Goal: Task Accomplishment & Management: Manage account settings

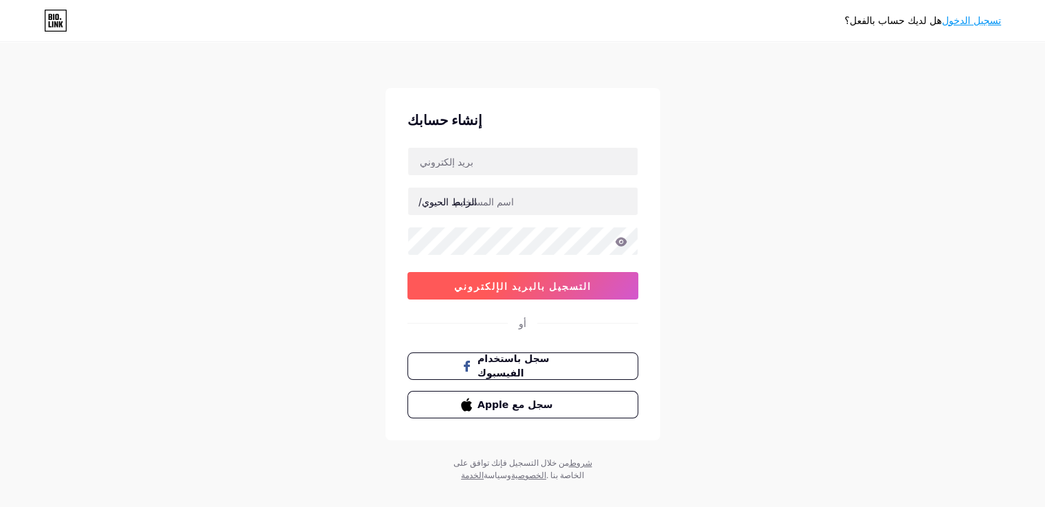
click at [559, 292] on button "التسجيل بالبريد الإلكتروني" at bounding box center [522, 285] width 231 height 27
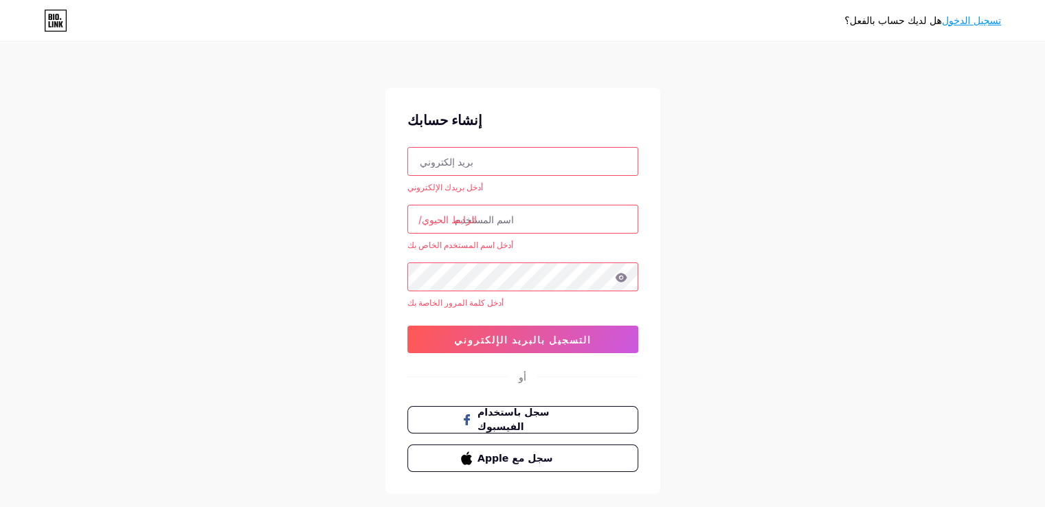
click at [592, 163] on input "text" at bounding box center [522, 161] width 229 height 27
click at [641, 155] on div "إنشاء حسابك أدخل بريدك الإلكتروني الرابط الحيوي/ أدخل اسم المستخدم الخاص بك أدخ…" at bounding box center [522, 291] width 275 height 406
click at [577, 168] on input "text" at bounding box center [522, 161] width 229 height 27
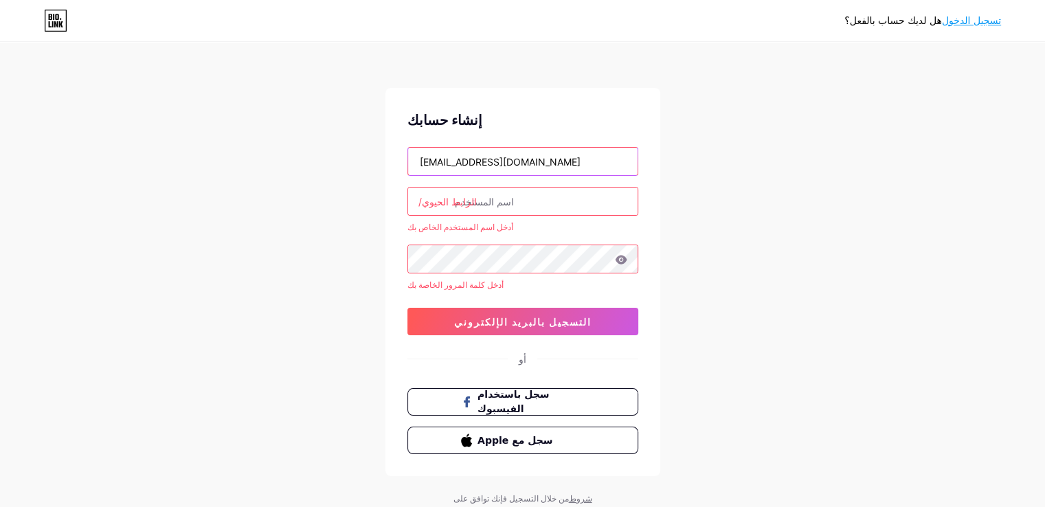
type input "[EMAIL_ADDRESS][DOMAIN_NAME]"
click at [545, 202] on input "text" at bounding box center [522, 201] width 229 height 27
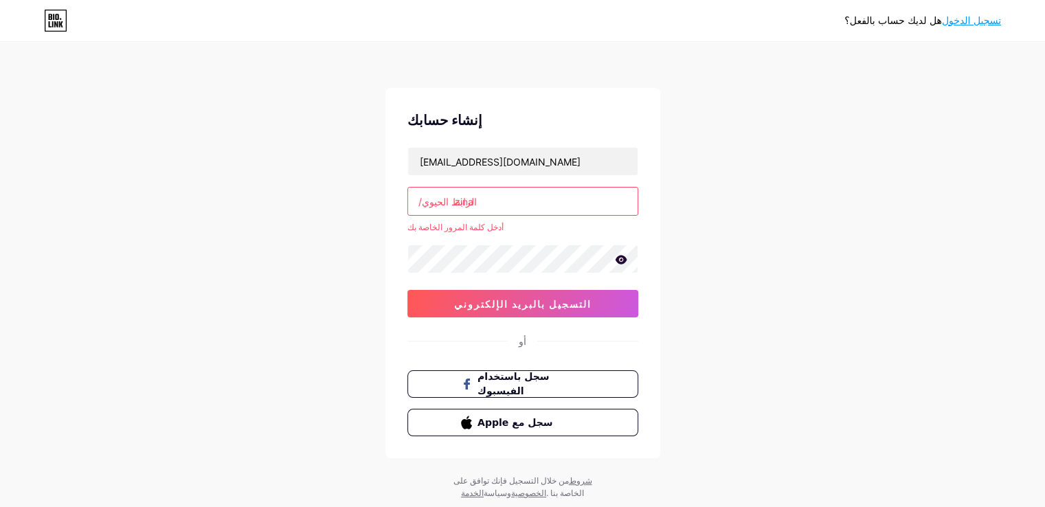
click at [618, 259] on icon at bounding box center [621, 260] width 12 height 10
click at [475, 201] on input "zina" at bounding box center [522, 201] width 229 height 27
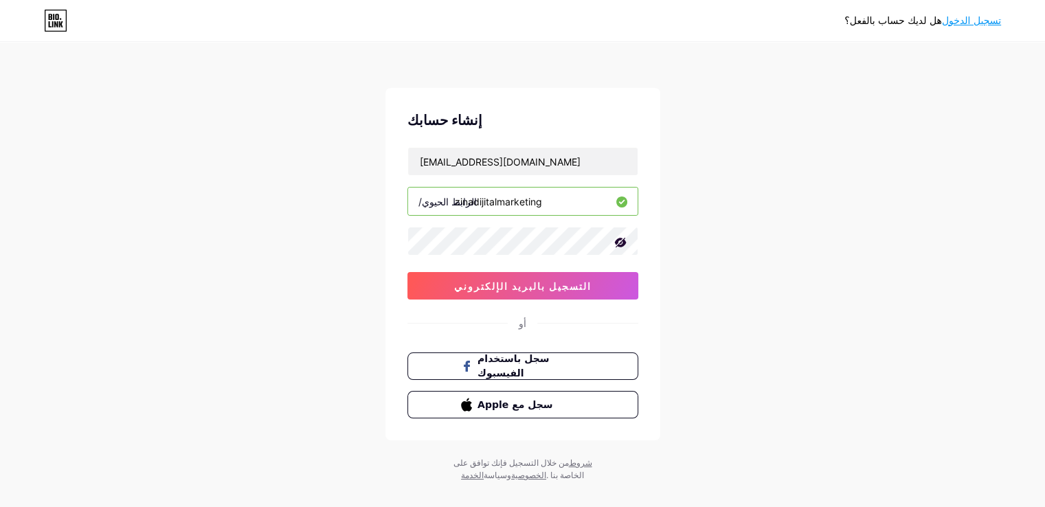
click at [474, 201] on input "zinadijitalmarketing" at bounding box center [522, 201] width 229 height 27
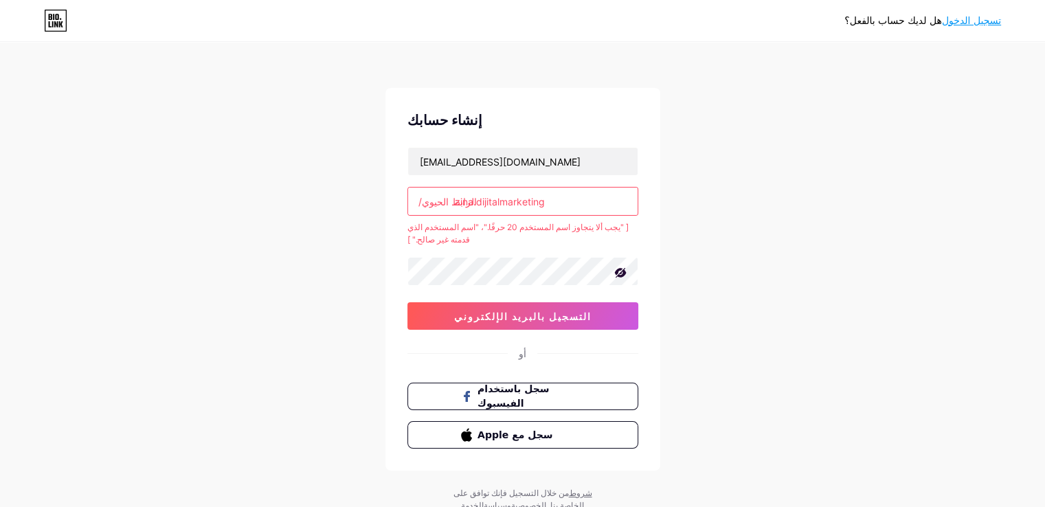
click at [475, 204] on input "zina.dijitalmarketing" at bounding box center [522, 201] width 229 height 27
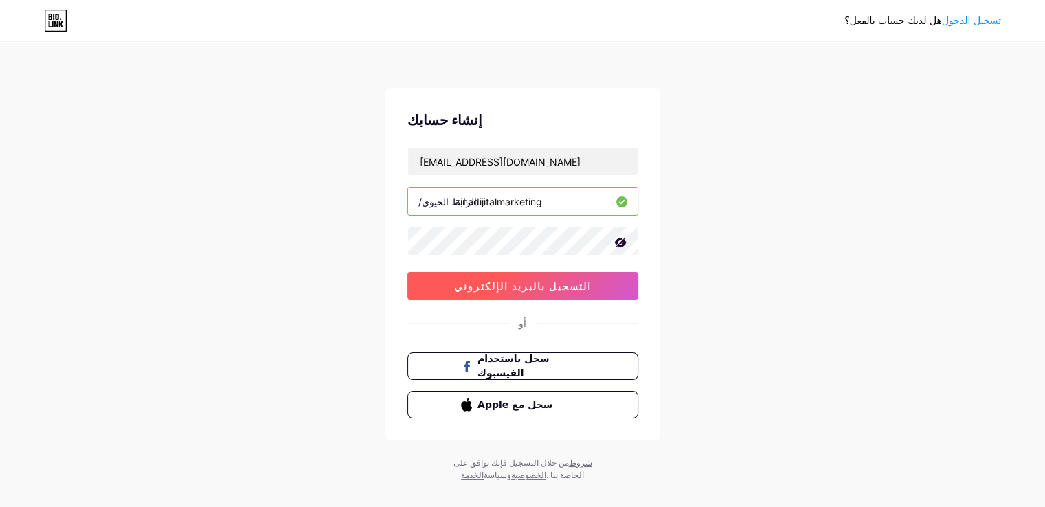
type input "zinadijitalmarketing"
click at [549, 297] on button "التسجيل بالبريد الإلكتروني" at bounding box center [522, 285] width 231 height 27
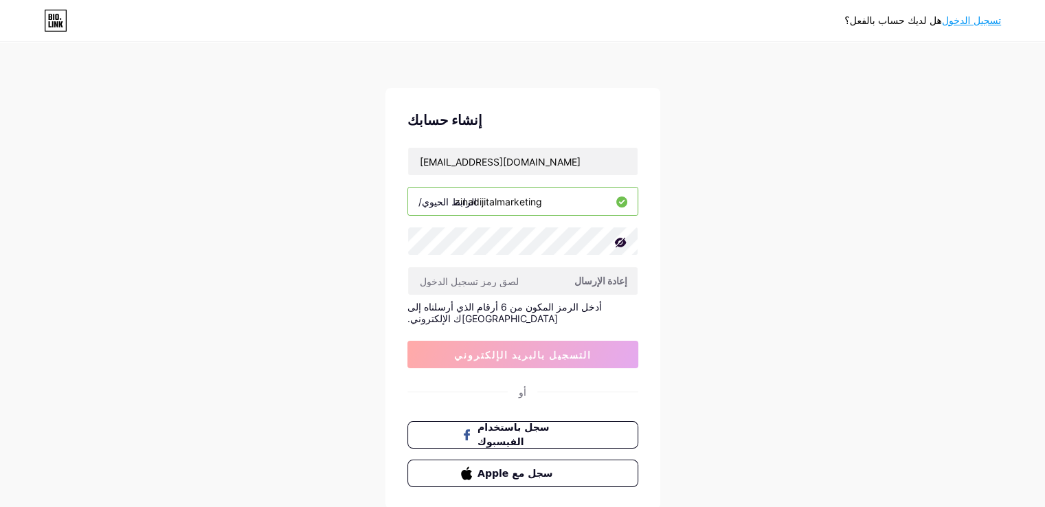
click at [611, 278] on font "إعادة الإرسال" at bounding box center [600, 281] width 53 height 12
click at [554, 282] on input "text" at bounding box center [522, 280] width 229 height 27
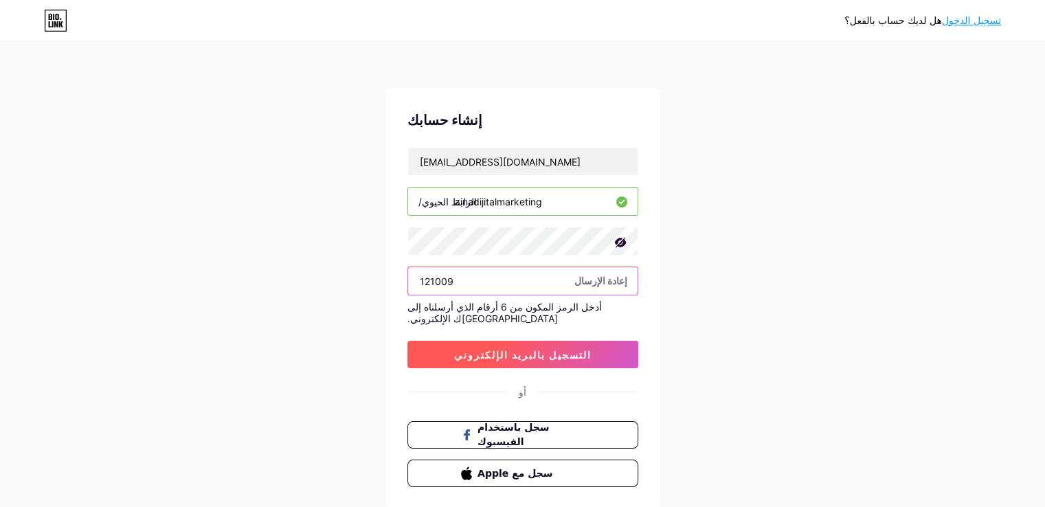
type input "121009"
click at [537, 349] on font "التسجيل بالبريد الإلكتروني" at bounding box center [522, 355] width 137 height 12
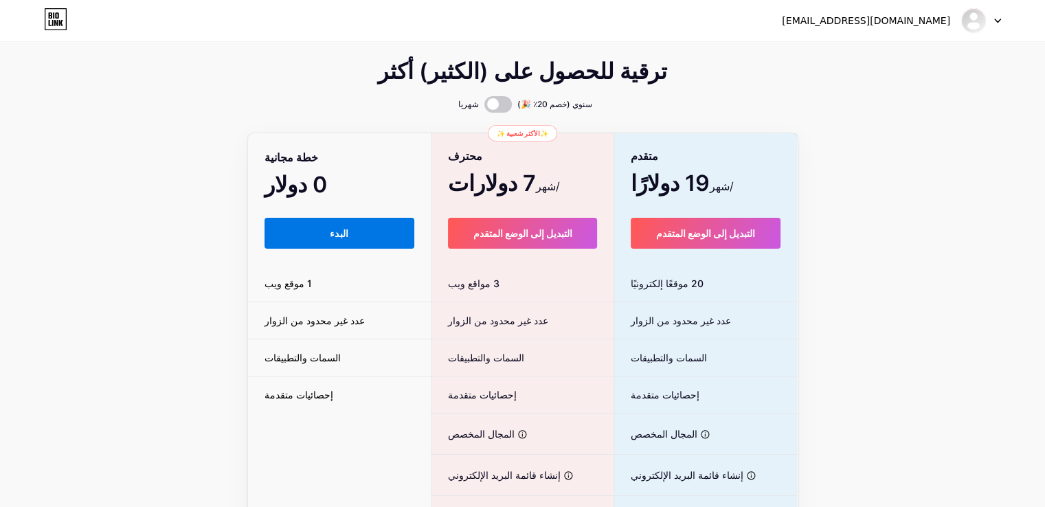
click at [351, 225] on button "البدء" at bounding box center [339, 233] width 150 height 31
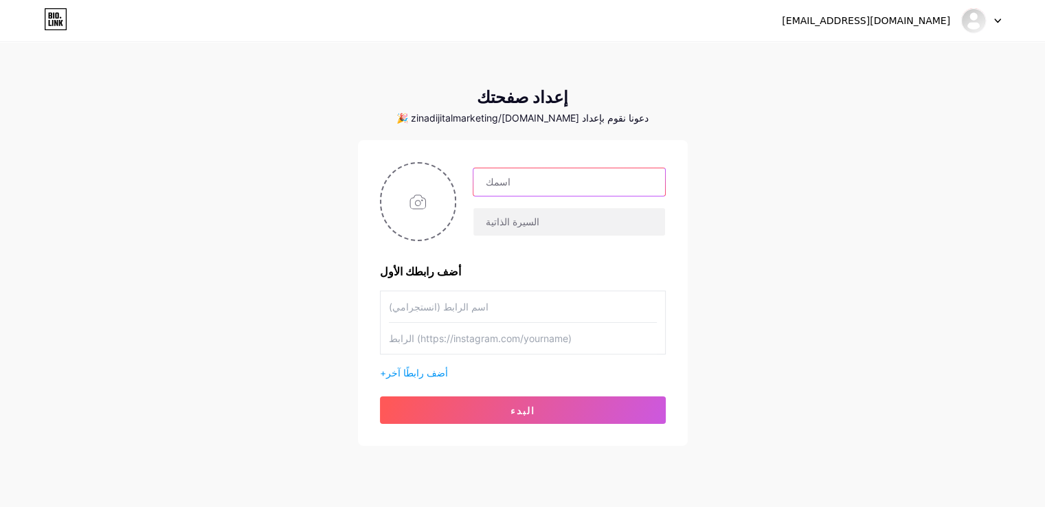
click at [563, 185] on input "text" at bounding box center [568, 181] width 191 height 27
drag, startPoint x: 564, startPoint y: 185, endPoint x: 475, endPoint y: 177, distance: 89.0
click at [475, 177] on input "zina" at bounding box center [568, 181] width 191 height 27
type input "[PERSON_NAME]"
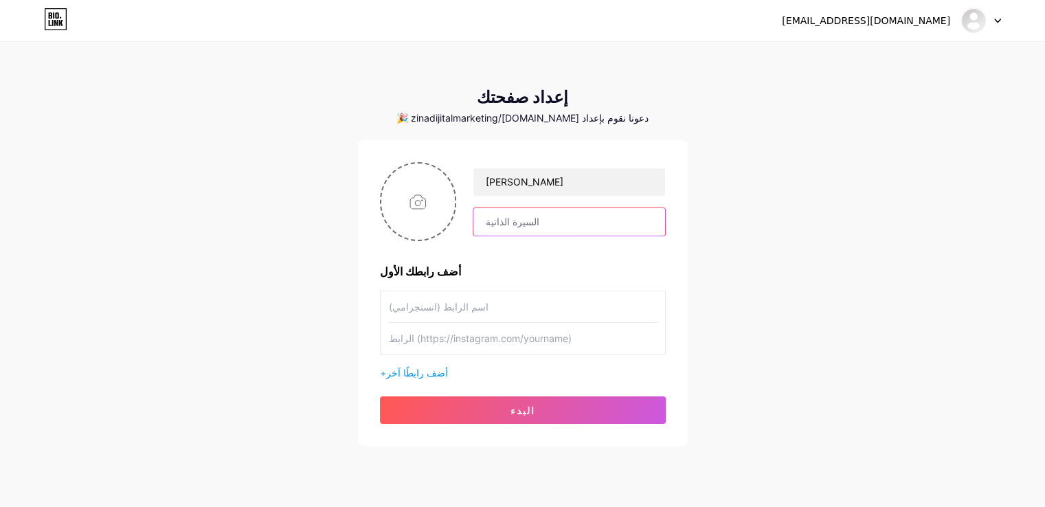
click at [570, 214] on input "text" at bounding box center [568, 221] width 191 height 27
type input "خبيرة تسويق بالمحتوى"
click at [436, 212] on input "file" at bounding box center [418, 201] width 74 height 76
type input "C:\fakepath\ChatGPT Image 10 Ağu 2025 17_48_28.png"
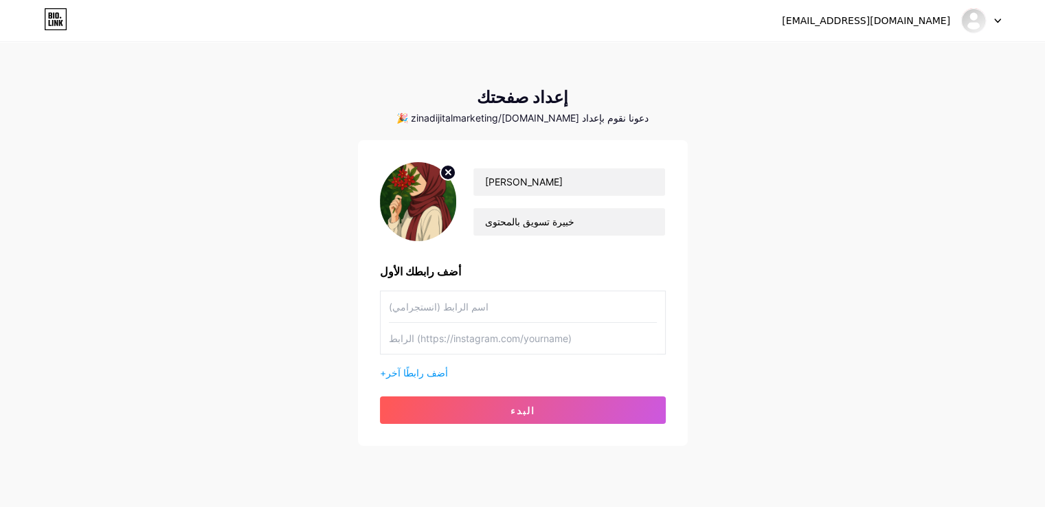
click at [427, 212] on img at bounding box center [418, 201] width 77 height 79
click at [430, 215] on img at bounding box center [418, 201] width 77 height 79
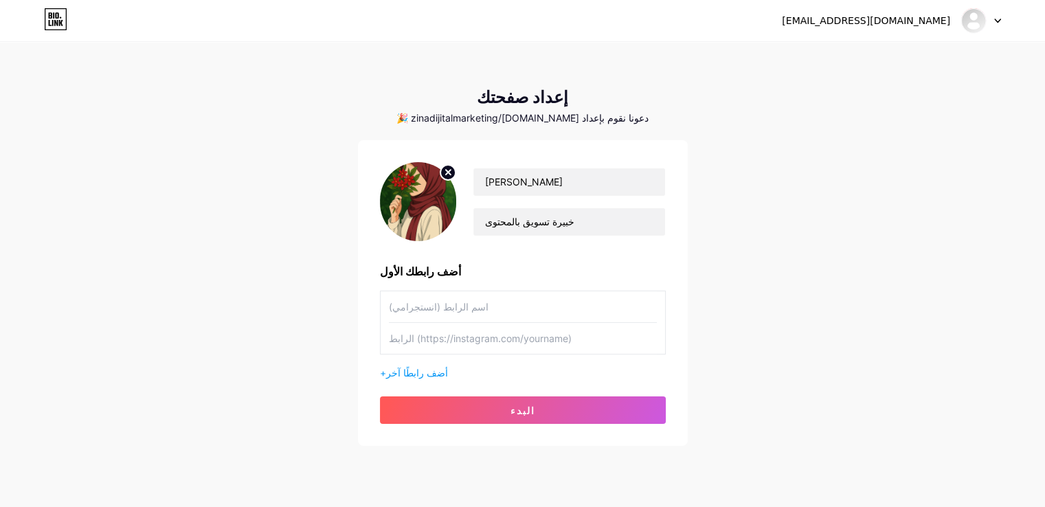
drag, startPoint x: 430, startPoint y: 215, endPoint x: 437, endPoint y: 239, distance: 25.0
click at [437, 239] on div at bounding box center [418, 201] width 77 height 79
click at [424, 304] on input "text" at bounding box center [523, 306] width 268 height 31
type input "انستجرامي"
click at [475, 343] on input "text" at bounding box center [523, 338] width 268 height 31
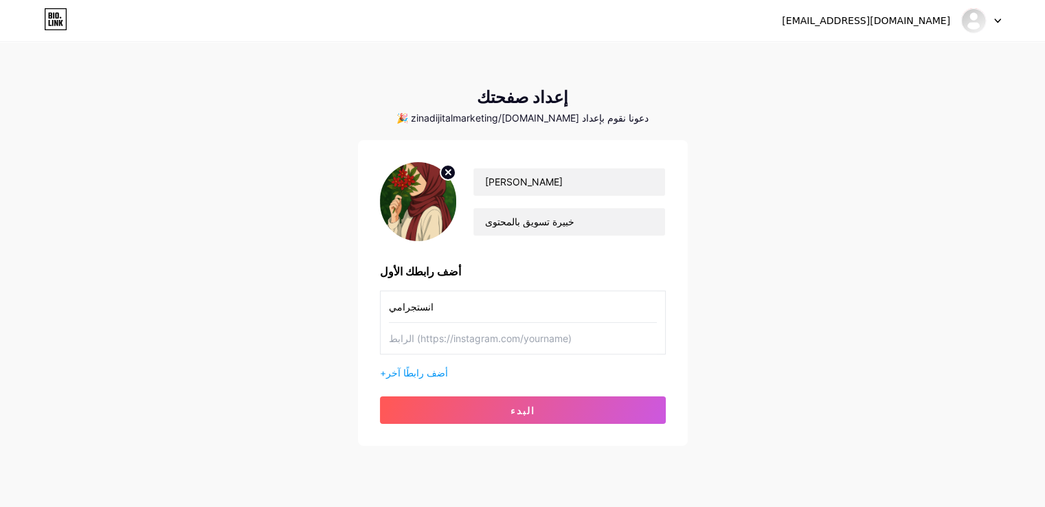
paste input "[URL][DOMAIN_NAME][DOMAIN_NAME]"
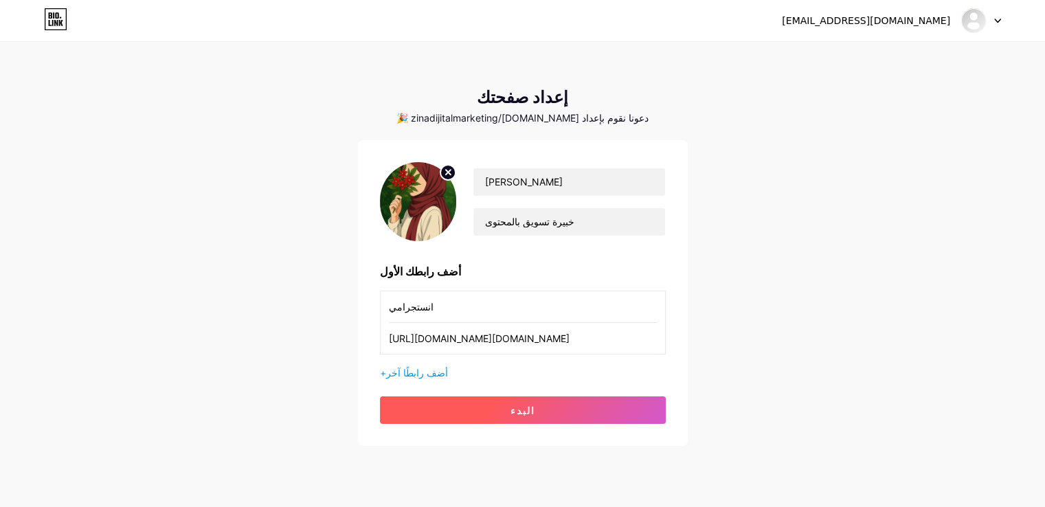
type input "[URL][DOMAIN_NAME][DOMAIN_NAME]"
click at [476, 418] on button "البدء" at bounding box center [523, 409] width 286 height 27
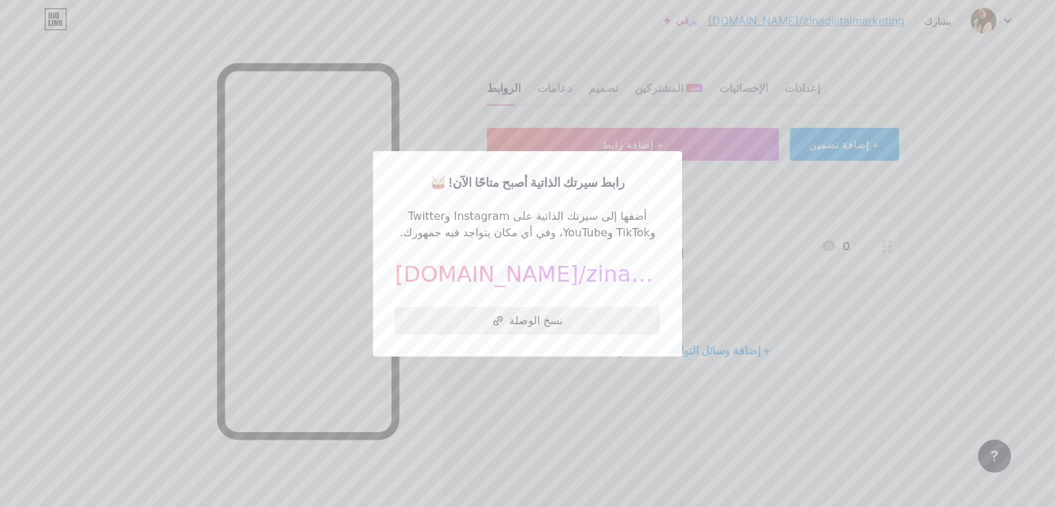
click at [500, 314] on button "نسخ الوصلة" at bounding box center [527, 320] width 265 height 27
click at [504, 328] on button "نسخ الوصلة" at bounding box center [527, 320] width 265 height 27
click at [569, 460] on div at bounding box center [527, 253] width 1055 height 507
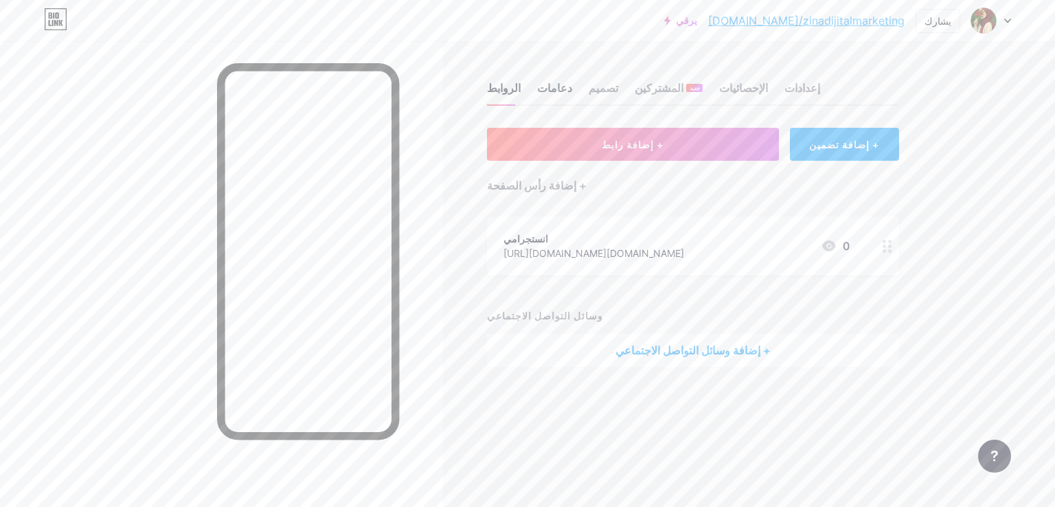
click at [543, 87] on font "دعامات" at bounding box center [554, 88] width 35 height 14
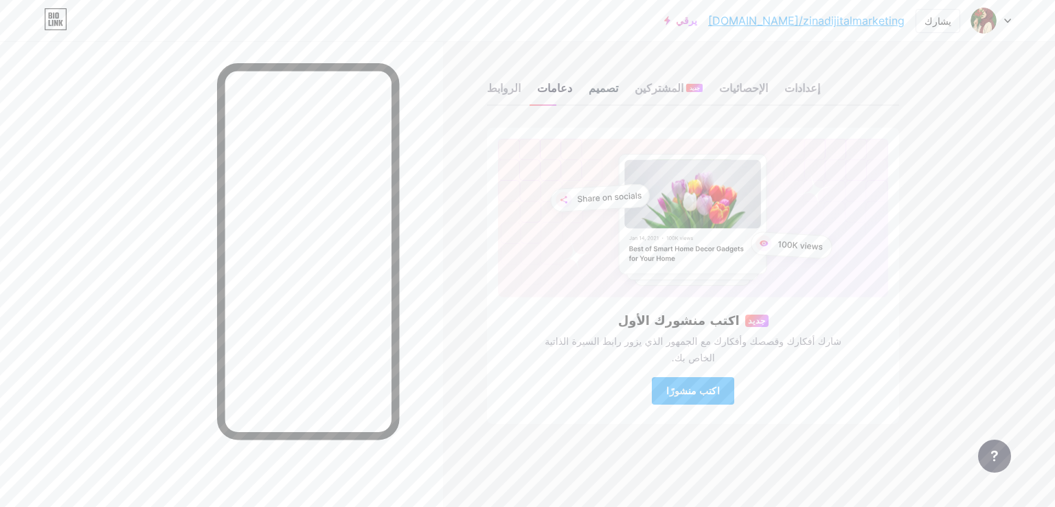
click at [589, 92] on font "تصميم" at bounding box center [604, 88] width 30 height 14
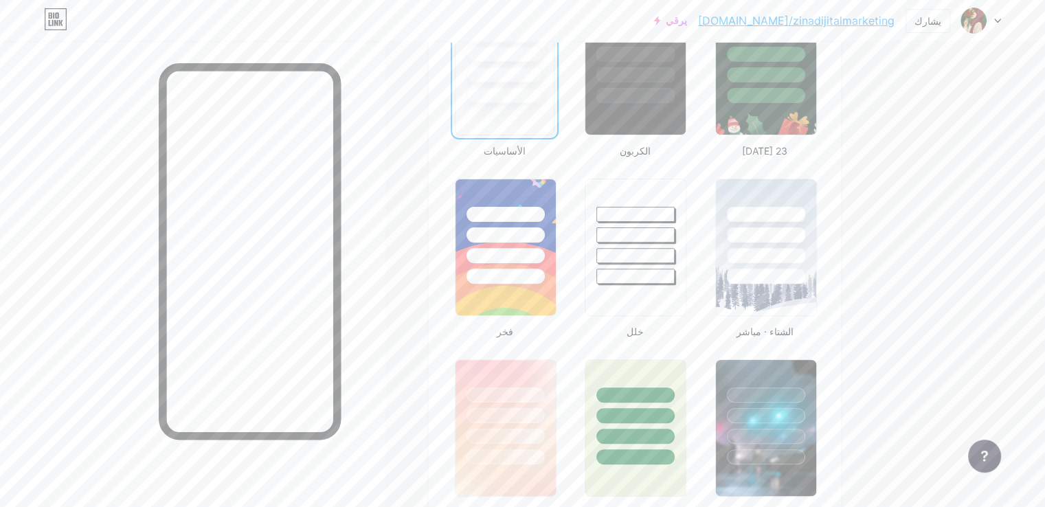
scroll to position [275, 0]
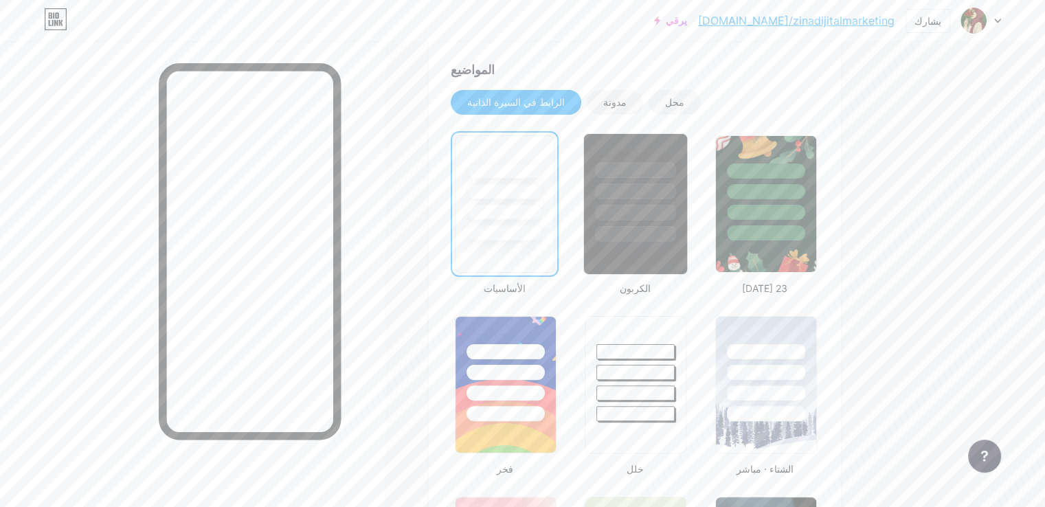
click at [676, 227] on div at bounding box center [636, 234] width 80 height 16
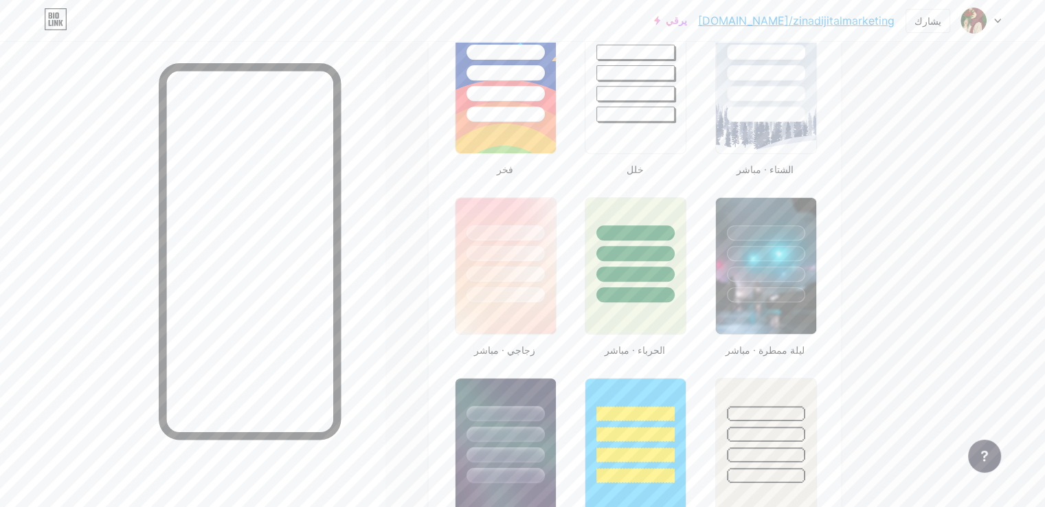
scroll to position [687, 0]
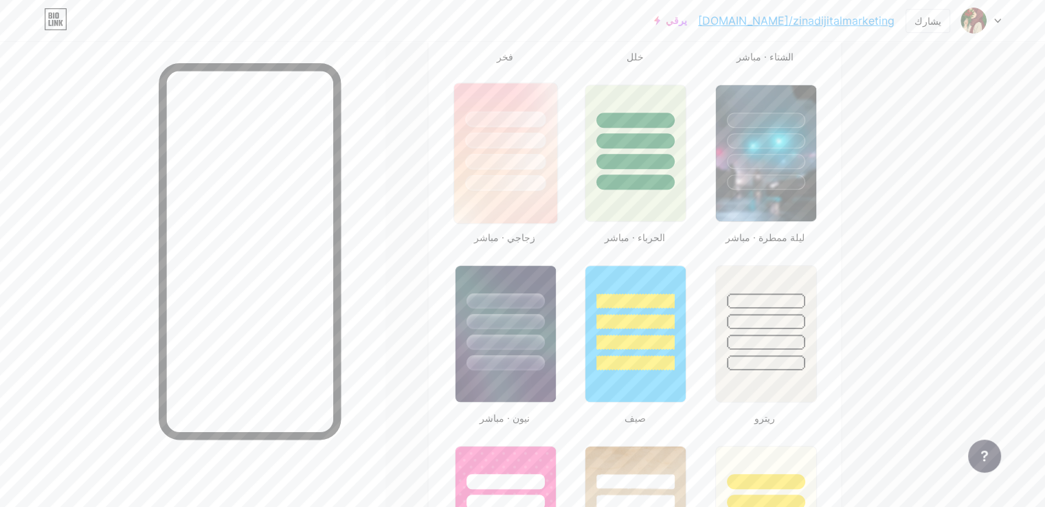
click at [557, 212] on img at bounding box center [505, 153] width 103 height 140
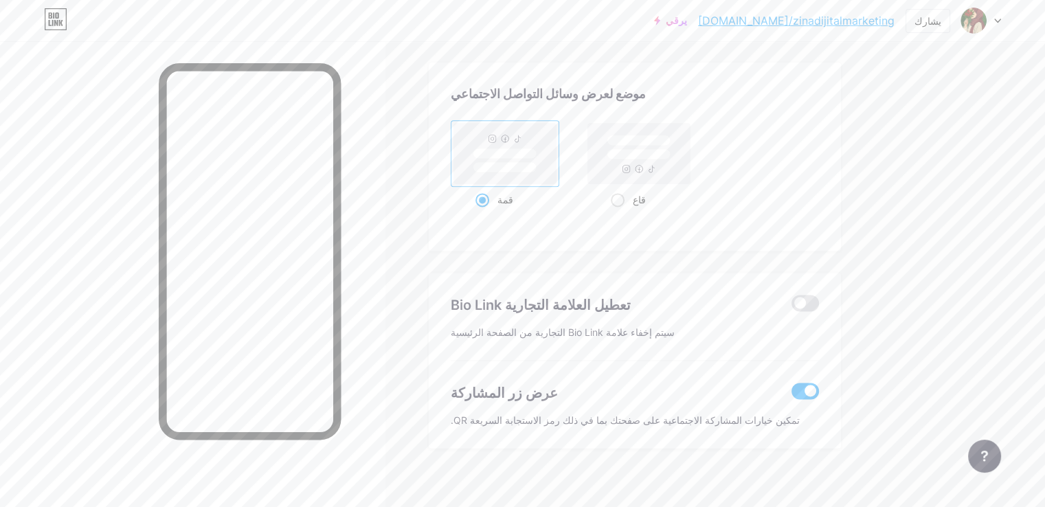
scroll to position [1822, 0]
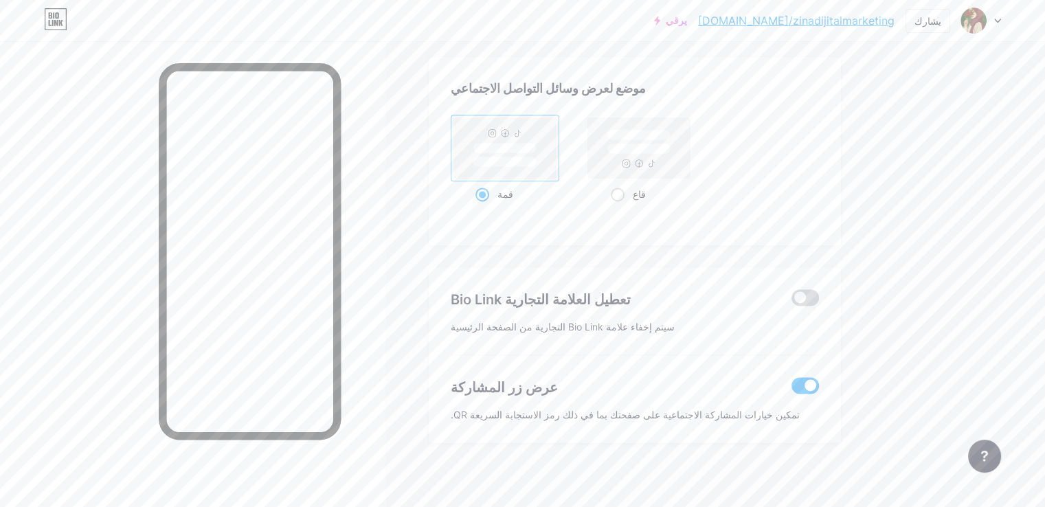
click at [819, 295] on span at bounding box center [804, 297] width 27 height 16
click at [791, 301] on input "checkbox" at bounding box center [791, 301] width 0 height 0
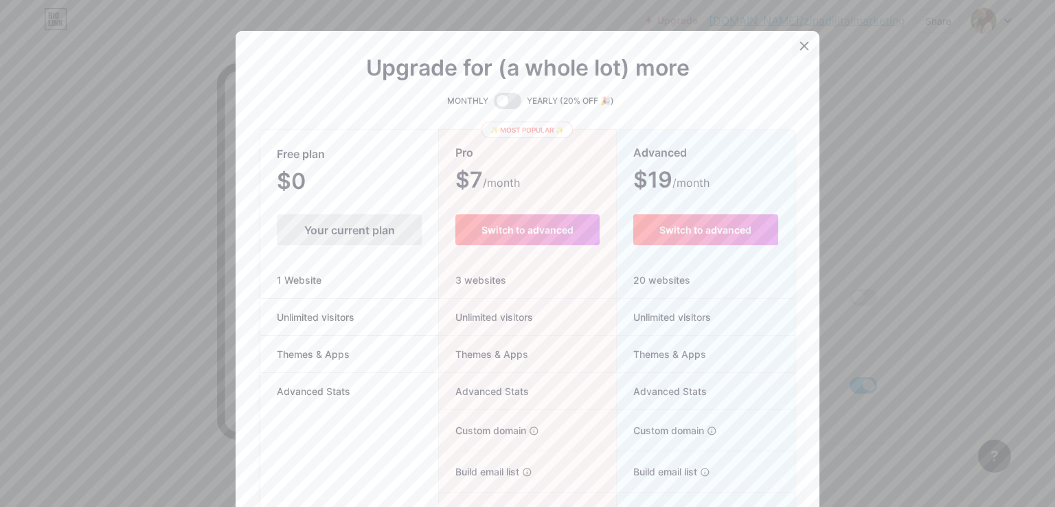
click at [801, 45] on icon at bounding box center [804, 46] width 11 height 11
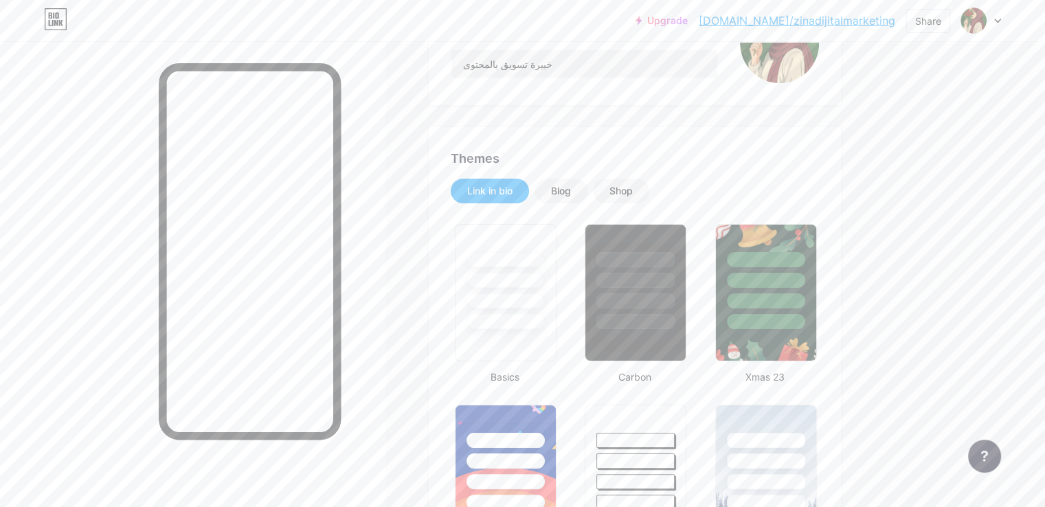
scroll to position [104, 0]
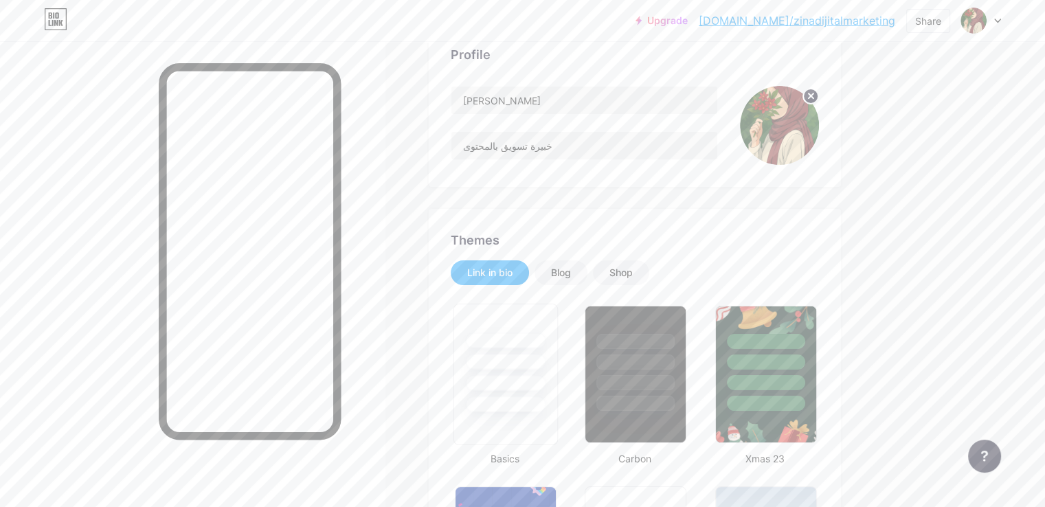
drag, startPoint x: 577, startPoint y: 356, endPoint x: 546, endPoint y: 342, distance: 33.8
click at [545, 354] on div at bounding box center [505, 362] width 80 height 16
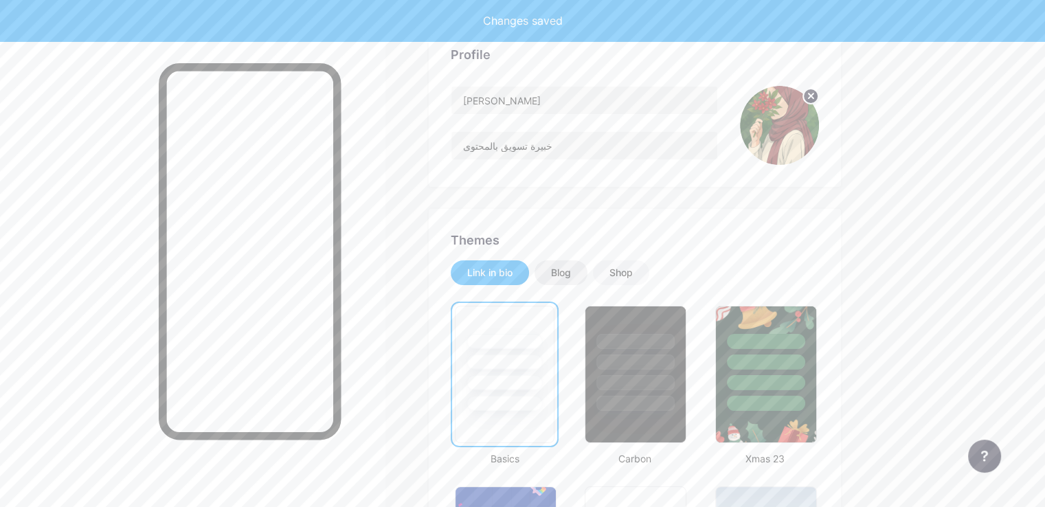
click at [571, 271] on div "Blog" at bounding box center [561, 273] width 20 height 14
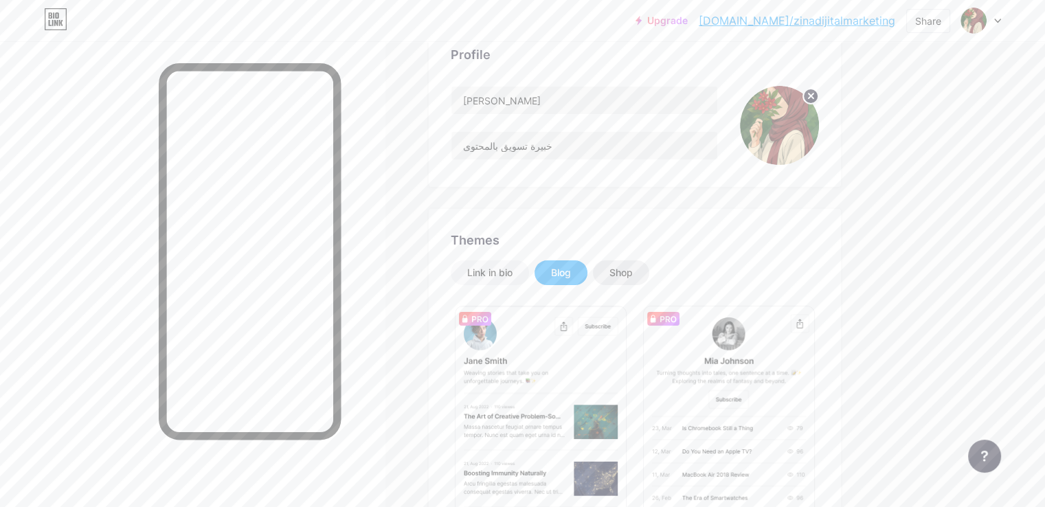
click at [633, 269] on div "Shop" at bounding box center [620, 273] width 23 height 14
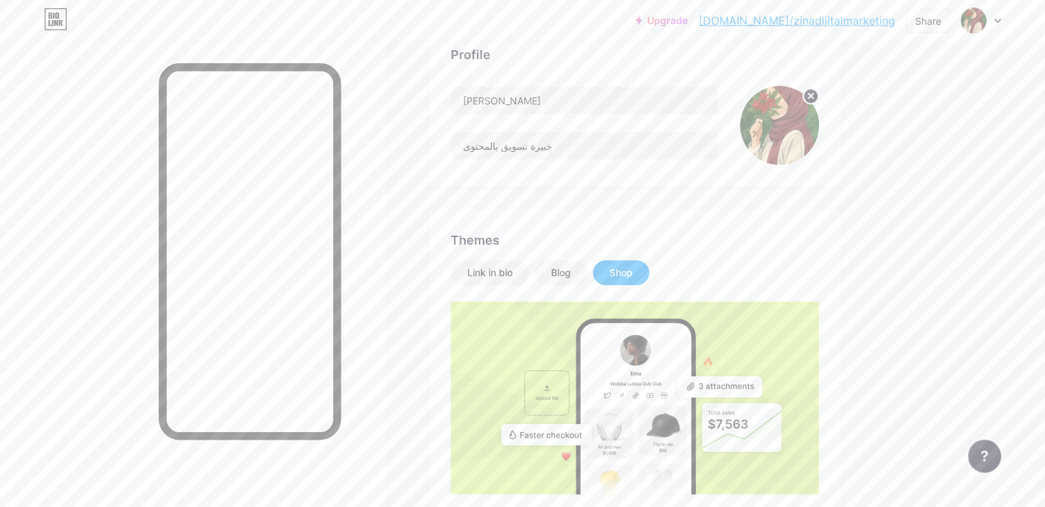
scroll to position [0, 0]
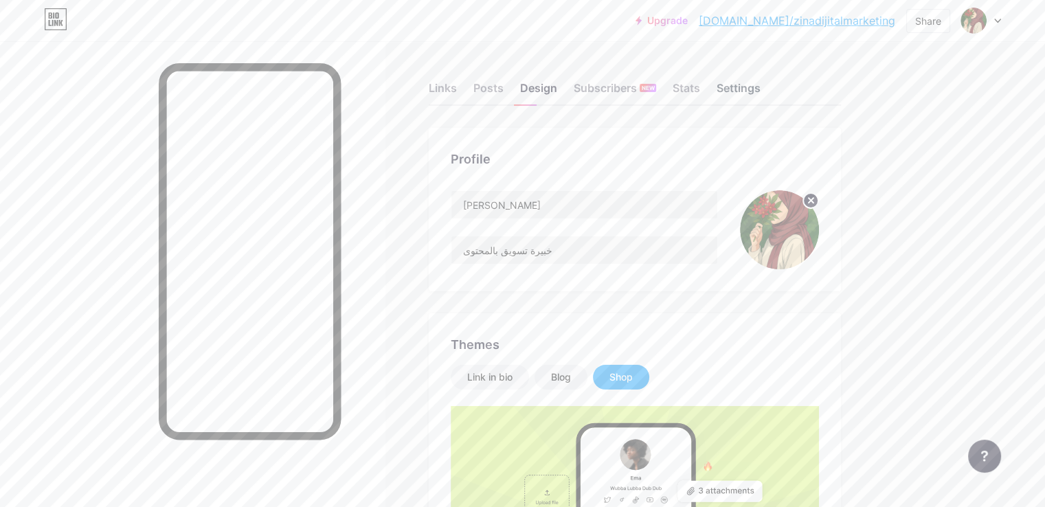
click at [760, 98] on div "Settings" at bounding box center [738, 92] width 44 height 25
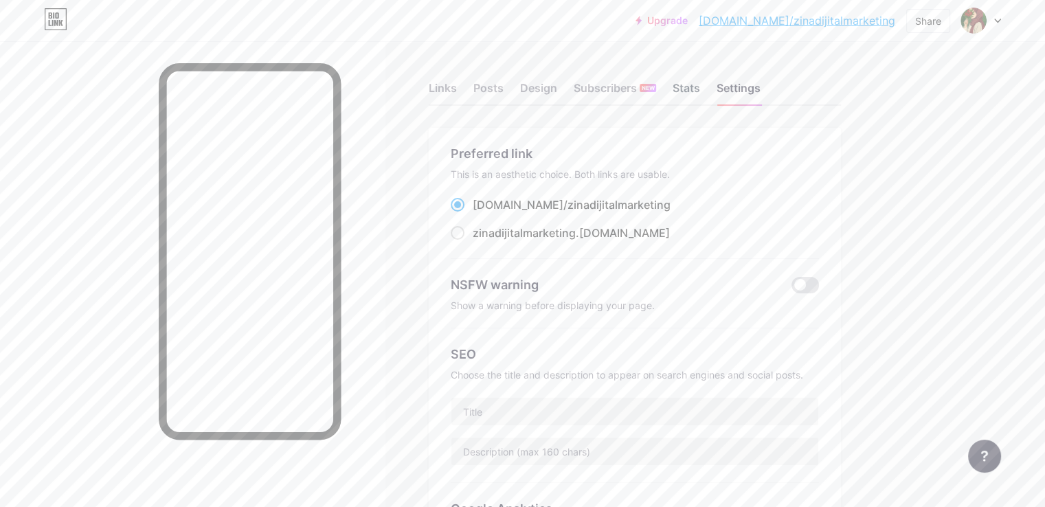
click at [700, 84] on div "Stats" at bounding box center [686, 92] width 27 height 25
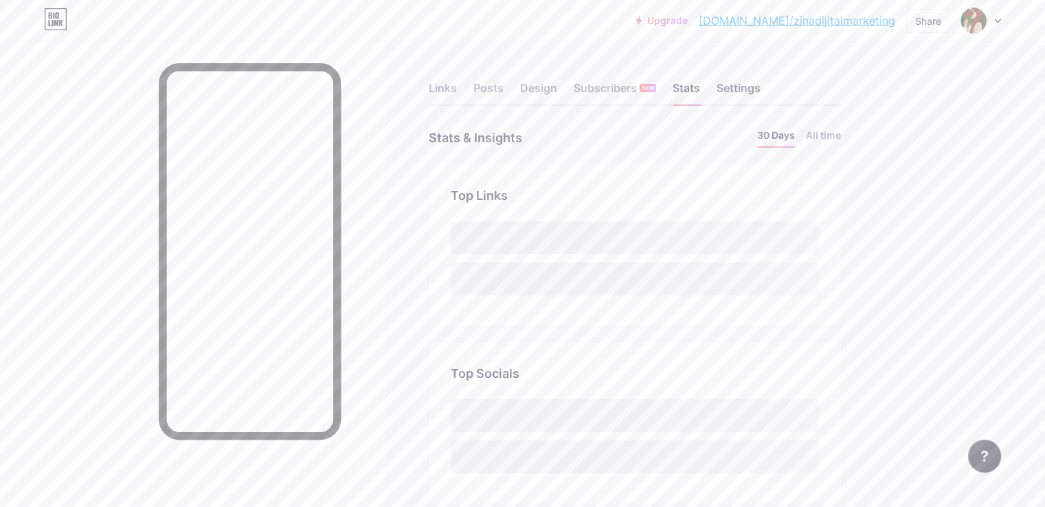
click at [760, 91] on div "Settings" at bounding box center [738, 92] width 44 height 25
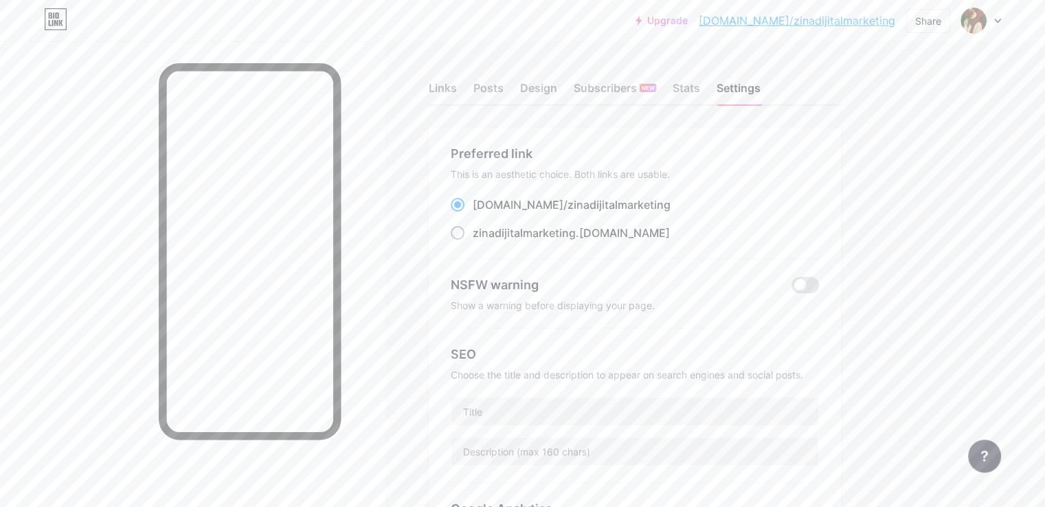
click at [464, 229] on span at bounding box center [458, 233] width 14 height 14
click at [482, 241] on input "zinadijitalmarketing .[DOMAIN_NAME]" at bounding box center [477, 245] width 9 height 9
radio input "true"
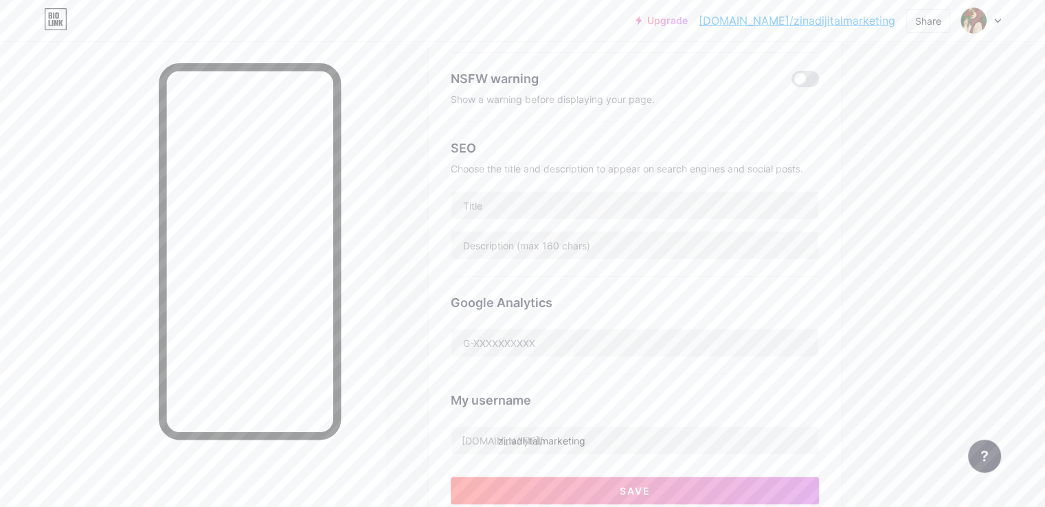
scroll to position [481, 0]
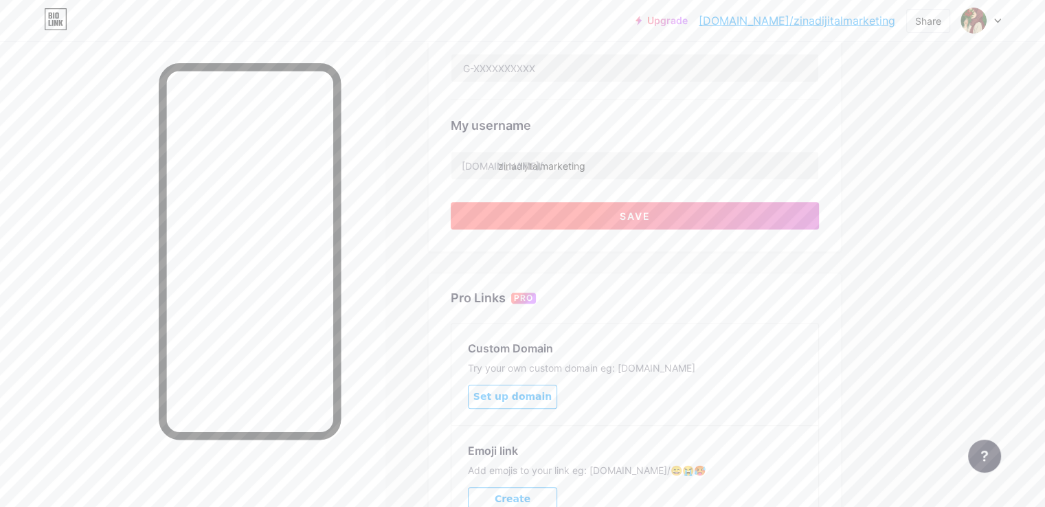
click at [556, 214] on button "Save" at bounding box center [635, 215] width 368 height 27
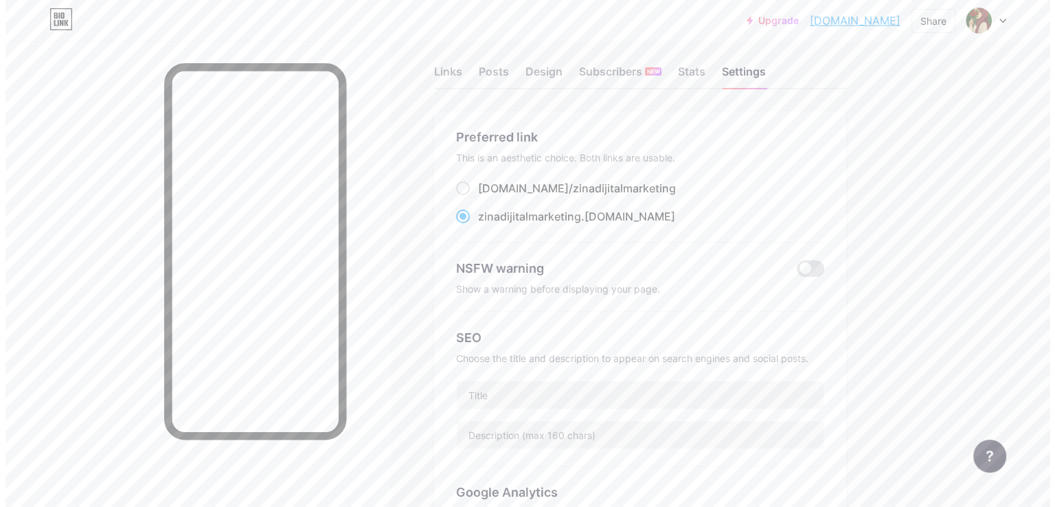
scroll to position [0, 0]
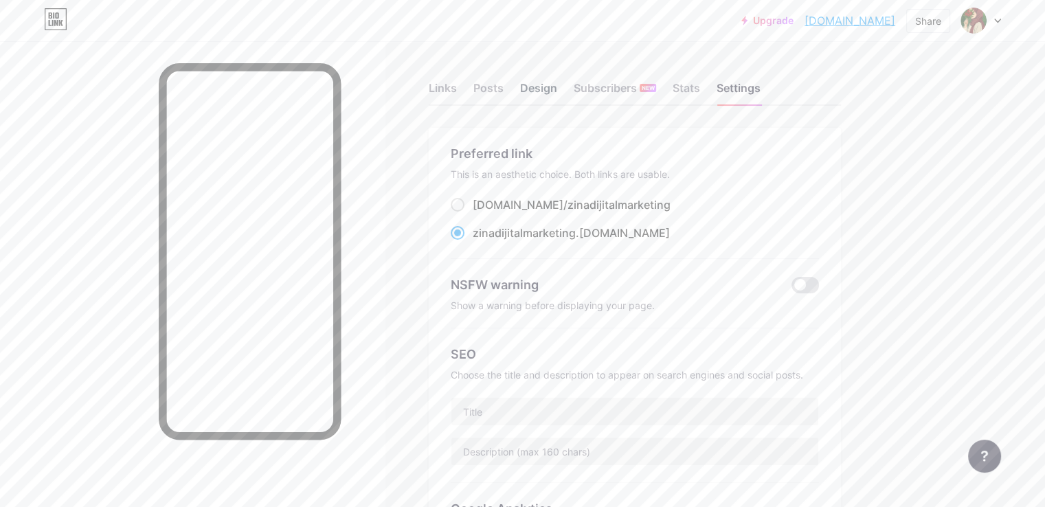
click at [557, 87] on div "Design" at bounding box center [538, 92] width 37 height 25
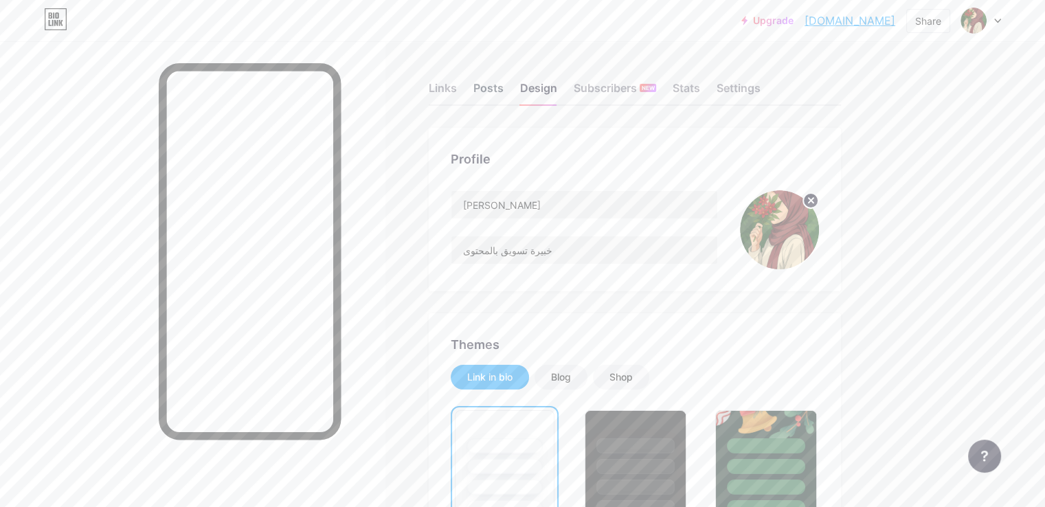
click at [504, 83] on div "Posts" at bounding box center [488, 92] width 30 height 25
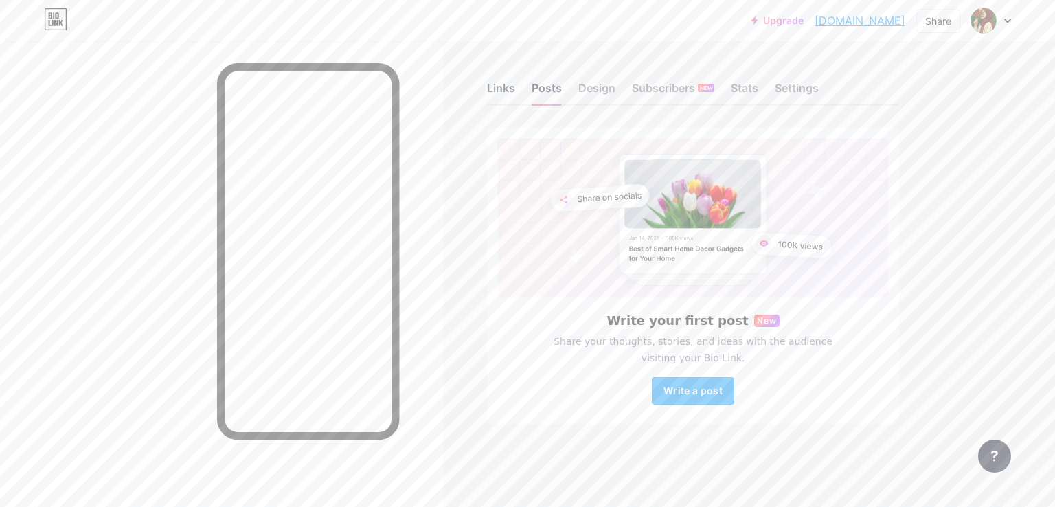
click at [503, 95] on div "Links" at bounding box center [501, 92] width 28 height 25
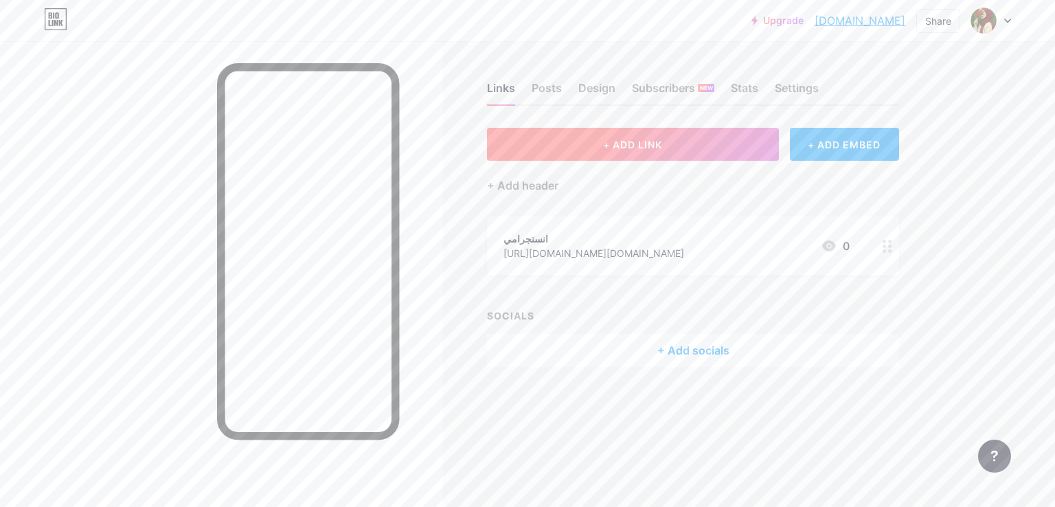
click at [550, 159] on button "+ ADD LINK" at bounding box center [633, 144] width 292 height 33
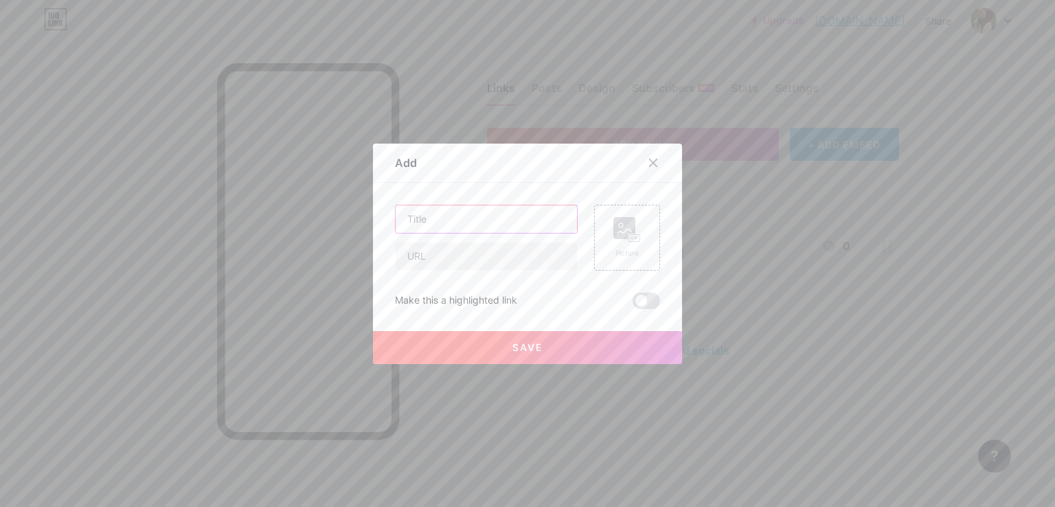
click at [528, 223] on input "text" at bounding box center [486, 218] width 181 height 27
type input "م"
drag, startPoint x: 487, startPoint y: 223, endPoint x: 398, endPoint y: 210, distance: 89.7
click at [398, 210] on input "خطة محتوى 30 يوم" at bounding box center [486, 218] width 181 height 27
drag, startPoint x: 479, startPoint y: 218, endPoint x: 489, endPoint y: 210, distance: 12.2
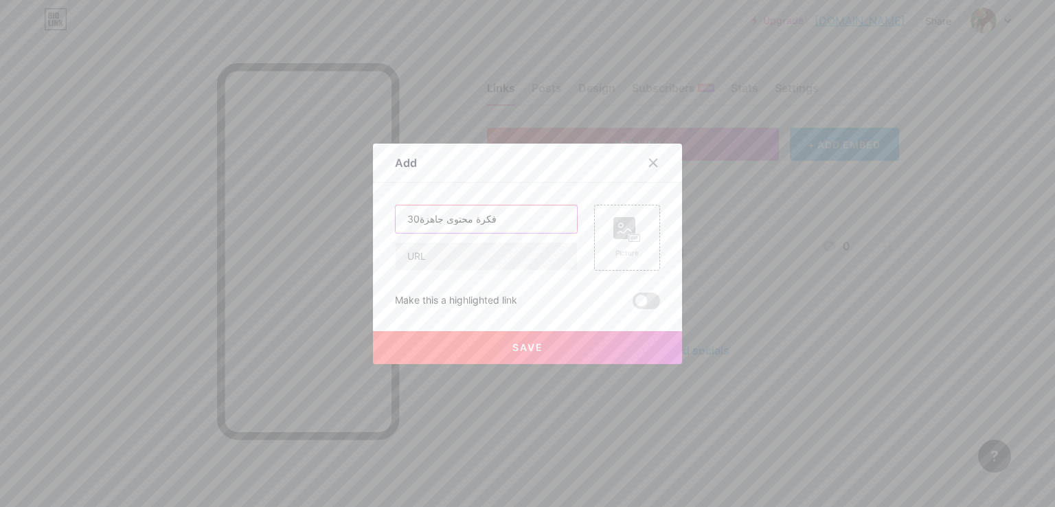
click at [489, 210] on input "30فكرة محتوى جاهزة" at bounding box center [486, 218] width 181 height 27
click at [486, 218] on input "30فكرة محتوى جاهزة" at bounding box center [486, 218] width 181 height 27
drag, startPoint x: 486, startPoint y: 218, endPoint x: 427, endPoint y: 218, distance: 59.1
click at [427, 218] on input "30فكرة محتوى جاهزة" at bounding box center [486, 218] width 181 height 27
click at [460, 218] on input "30فكرة محتوى جاهزة" at bounding box center [486, 218] width 181 height 27
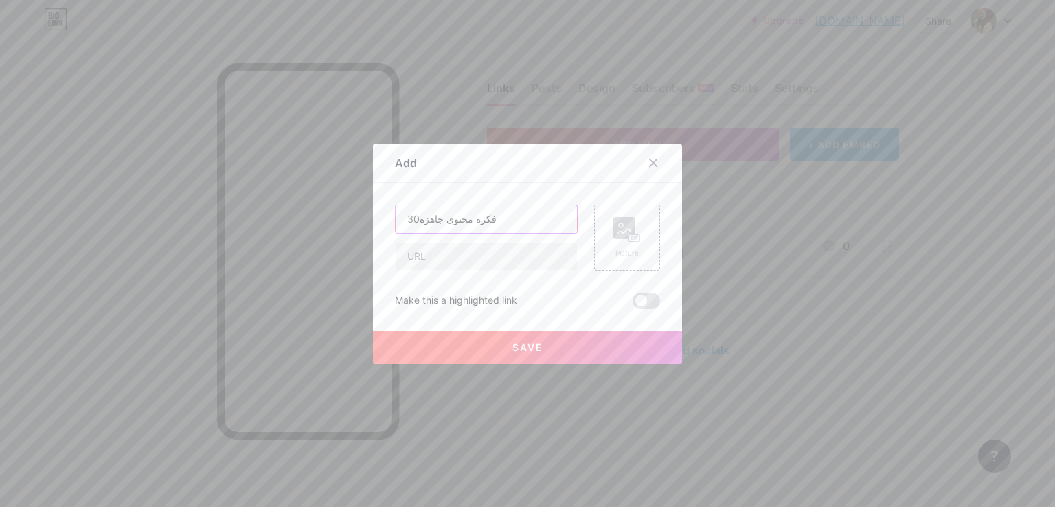
click at [478, 214] on input "30فكرة محتوى جاهزة" at bounding box center [486, 218] width 181 height 27
type input "30فكرة محتوى جاهزة"
click at [434, 255] on input "text" at bounding box center [486, 255] width 181 height 27
paste input "[URL][DOMAIN_NAME]"
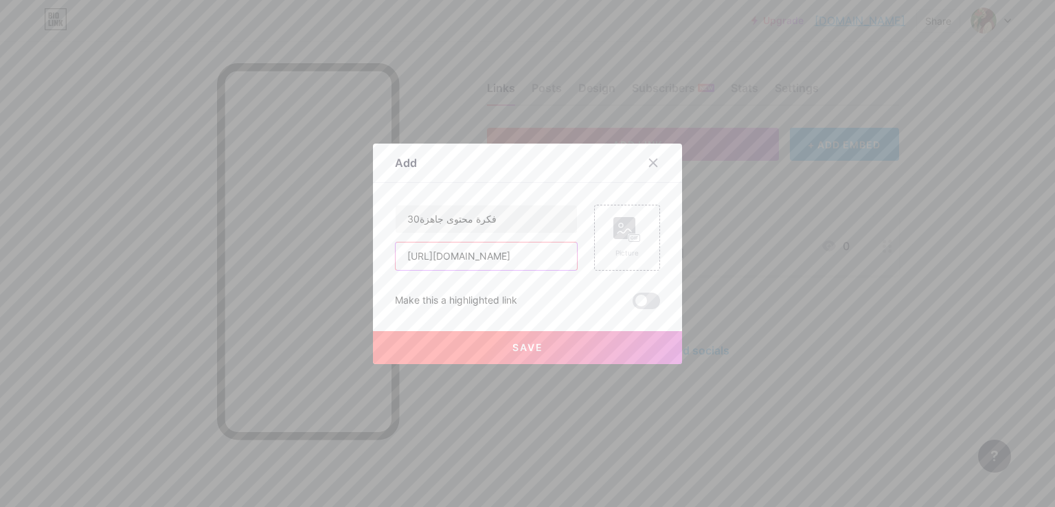
scroll to position [0, 258]
type input "[URL][DOMAIN_NAME]"
click at [477, 341] on button "Save" at bounding box center [527, 347] width 309 height 33
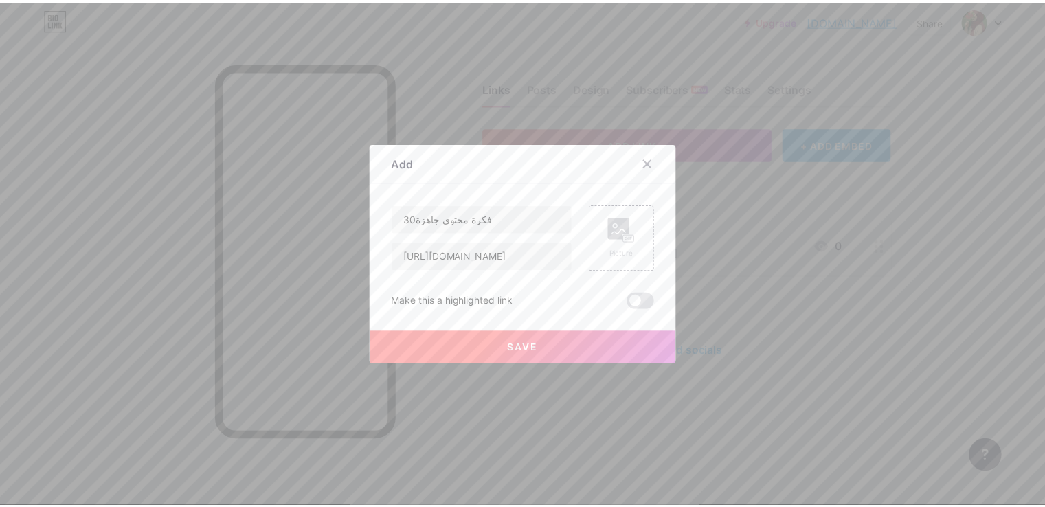
scroll to position [0, 0]
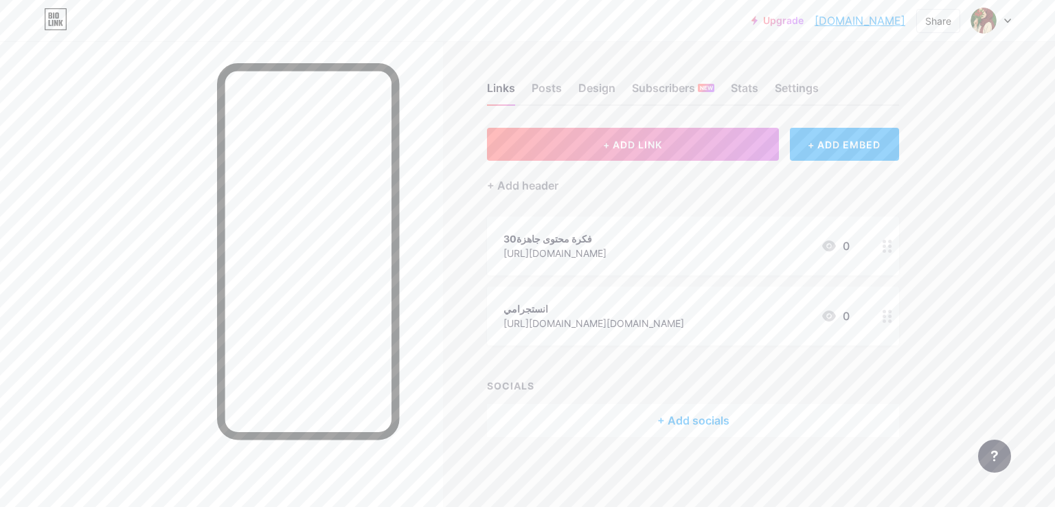
click at [889, 320] on circle at bounding box center [889, 320] width 3 height 3
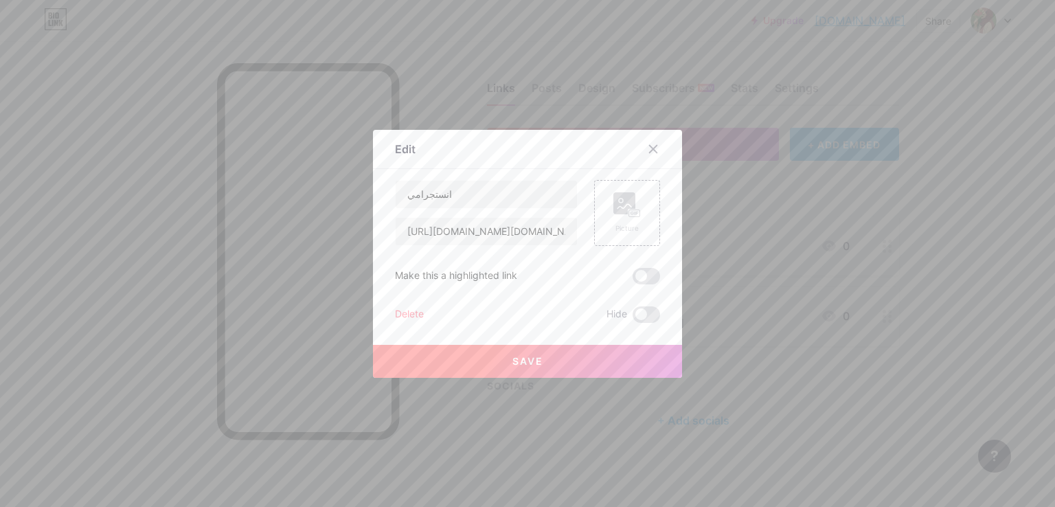
click at [889, 319] on div at bounding box center [527, 253] width 1055 height 507
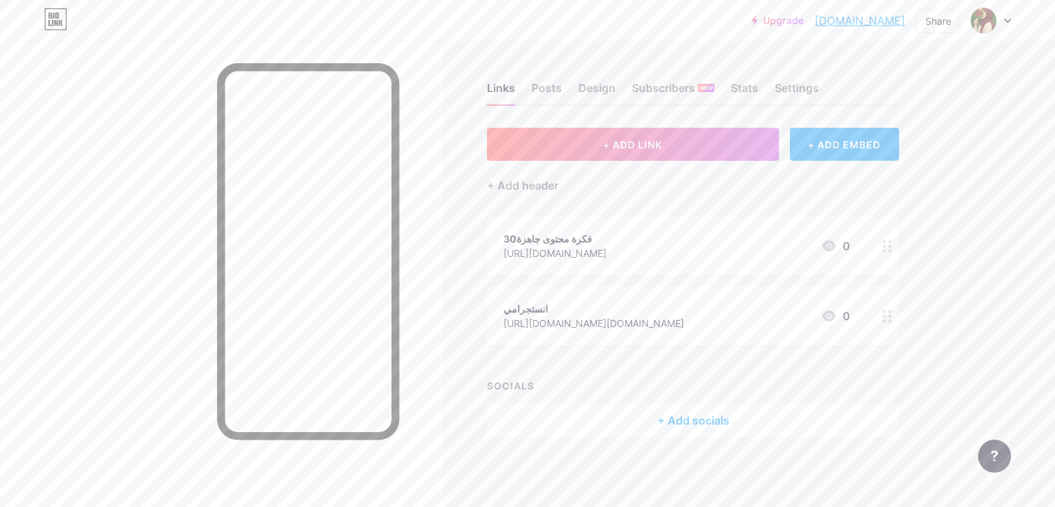
click at [894, 322] on div at bounding box center [887, 315] width 23 height 59
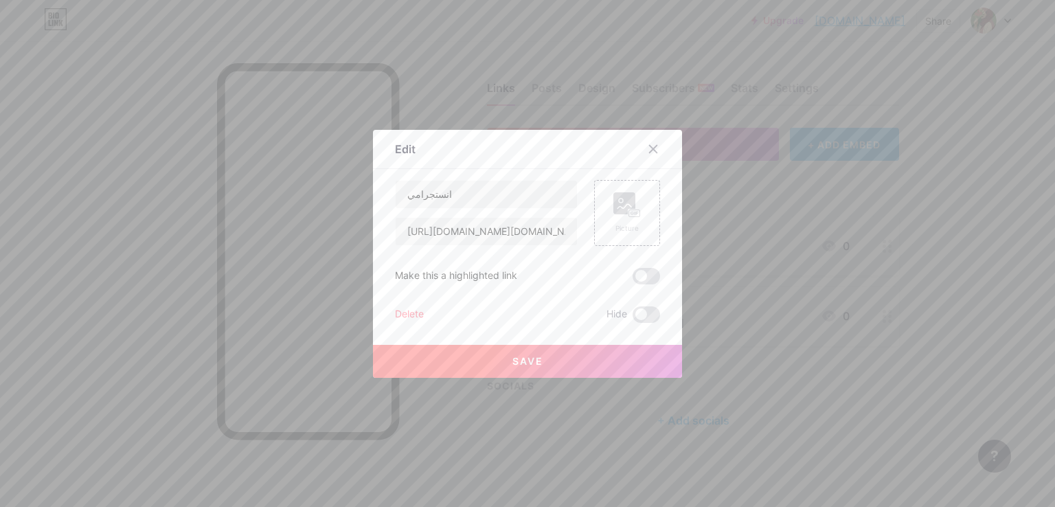
click at [414, 310] on div "Delete" at bounding box center [409, 314] width 29 height 16
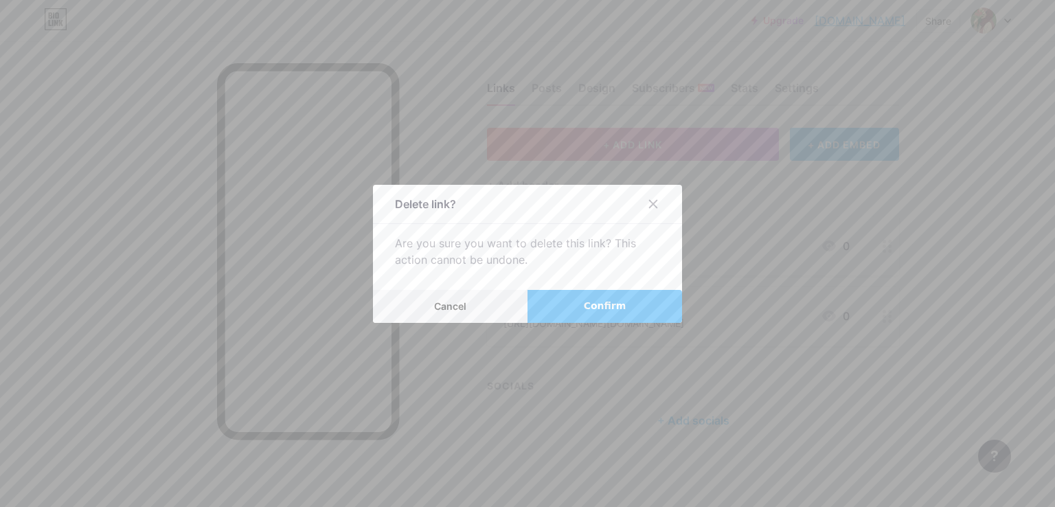
click at [587, 303] on span "Confirm" at bounding box center [605, 306] width 43 height 14
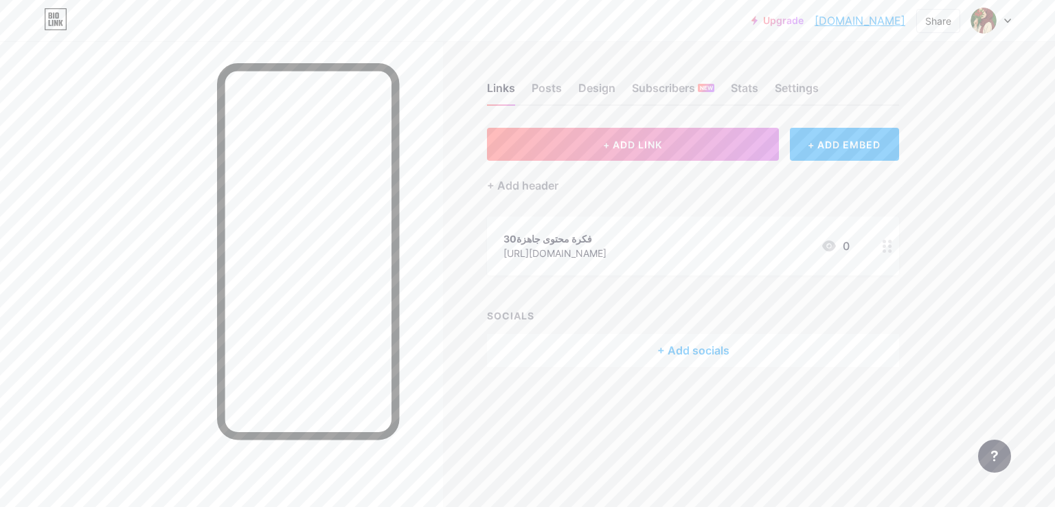
click at [890, 251] on div at bounding box center [887, 245] width 23 height 59
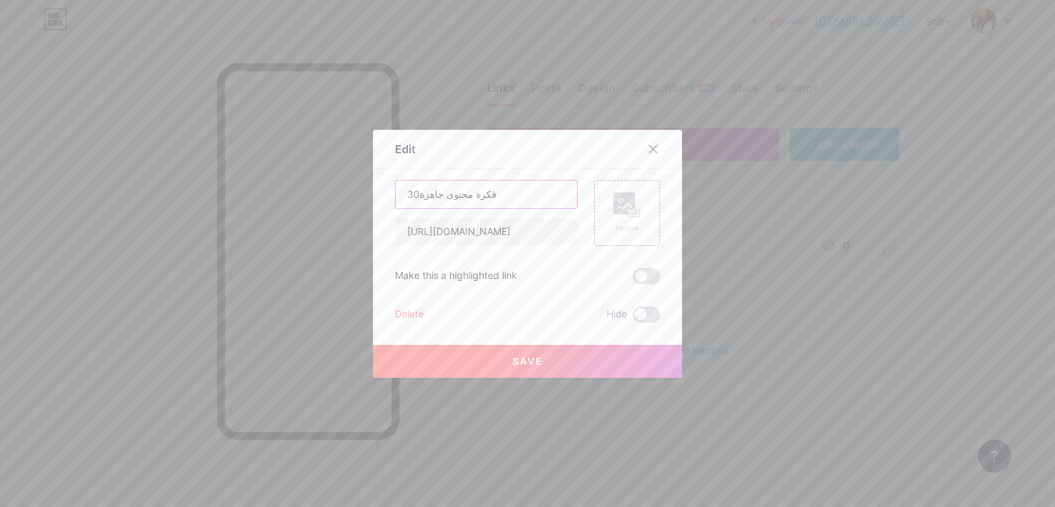
click at [459, 189] on input "30فكرة محتوى جاهزة" at bounding box center [486, 194] width 181 height 27
drag, startPoint x: 479, startPoint y: 182, endPoint x: 393, endPoint y: 196, distance: 87.6
click at [396, 196] on input "30فكرة محتوى جاهزة" at bounding box center [486, 194] width 181 height 27
type input "خطتك لمحتوى شهر كامل على انستغرام"
click at [534, 369] on button "Save" at bounding box center [527, 361] width 309 height 33
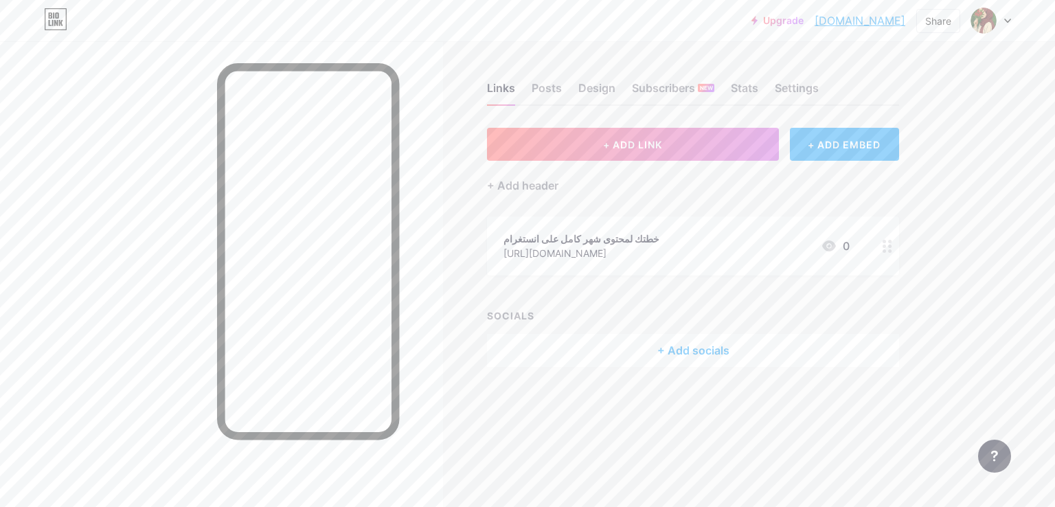
click at [885, 249] on circle at bounding box center [884, 250] width 3 height 3
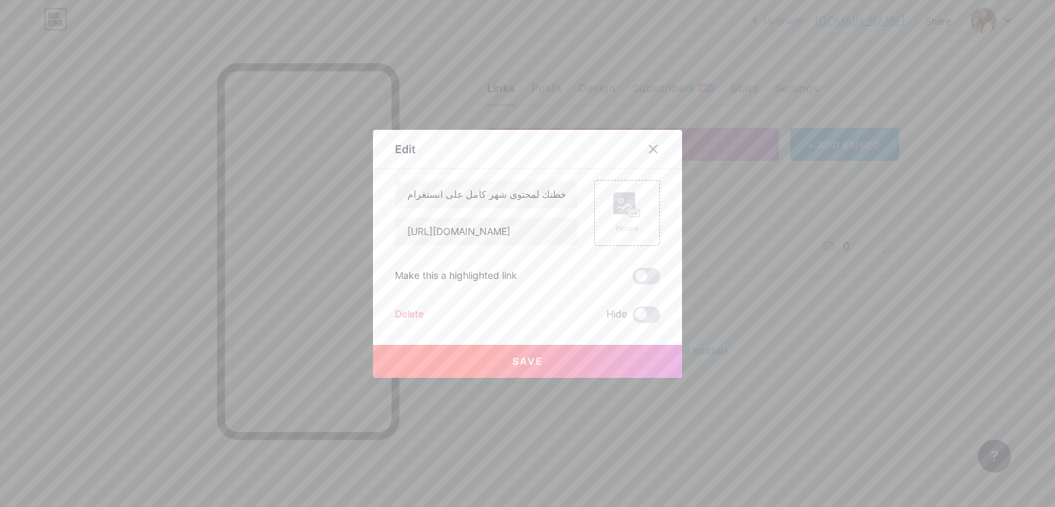
drag, startPoint x: 517, startPoint y: 275, endPoint x: 376, endPoint y: 269, distance: 141.0
click at [376, 269] on div "Edit Content YouTube Play YouTube video without leaving your page. ADD Vimeo Pl…" at bounding box center [527, 254] width 309 height 248
copy div "Make this a highlighted link"
click at [646, 269] on span at bounding box center [646, 276] width 27 height 16
click at [633, 280] on input "checkbox" at bounding box center [633, 280] width 0 height 0
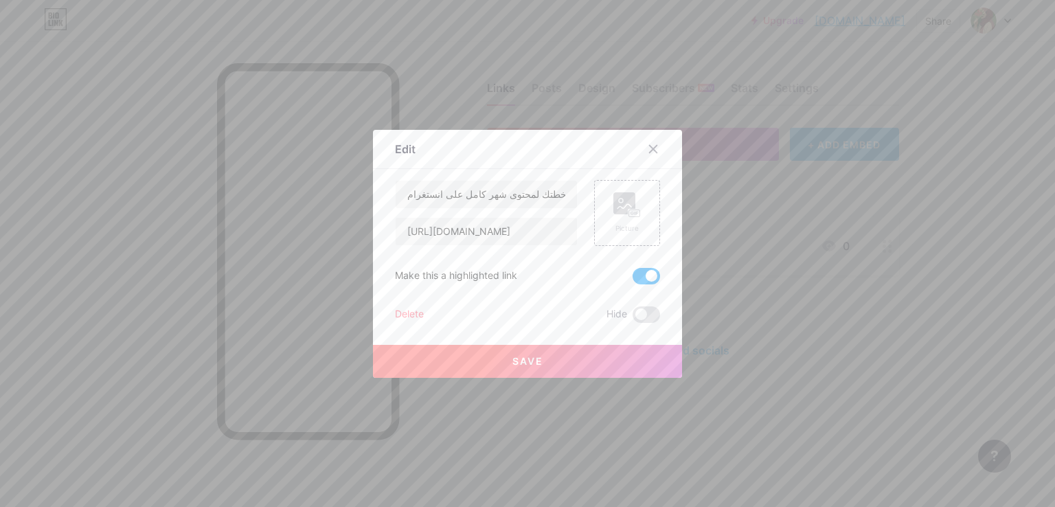
click at [548, 362] on button "Save" at bounding box center [527, 361] width 309 height 33
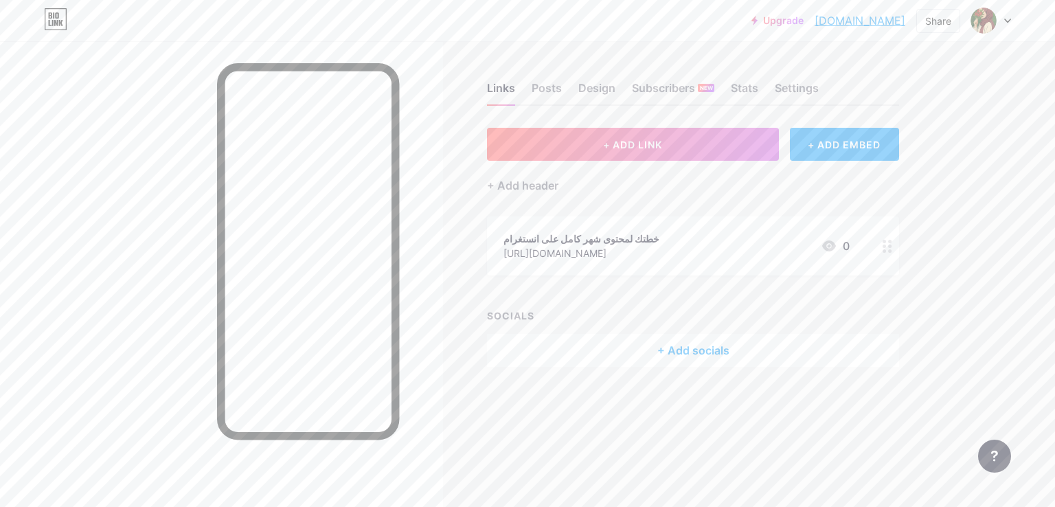
click at [1011, 19] on icon at bounding box center [1007, 20] width 5 height 3
click at [978, 23] on img at bounding box center [984, 21] width 22 height 22
click at [697, 94] on div "Subscribers NEW" at bounding box center [673, 92] width 82 height 25
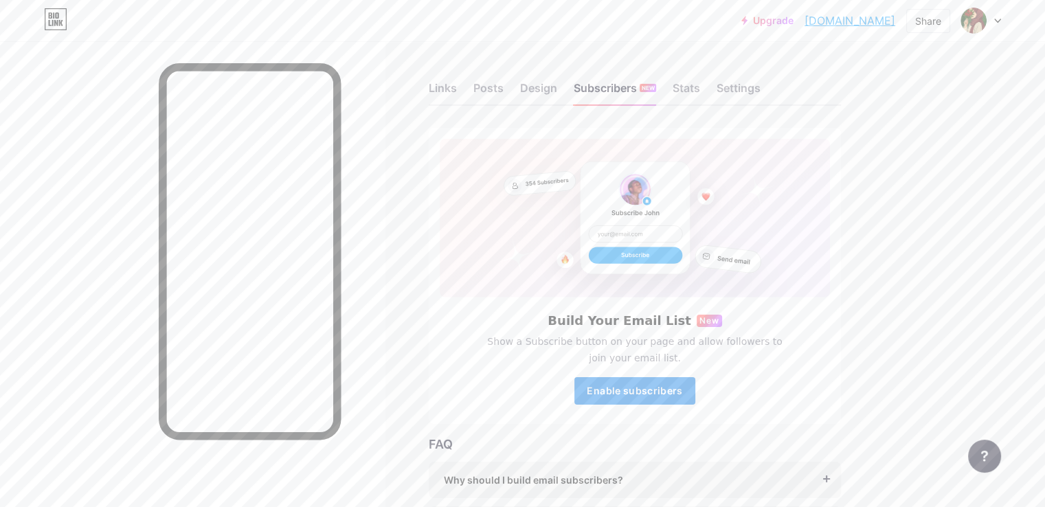
click at [690, 396] on button "Enable subscribers" at bounding box center [634, 390] width 121 height 27
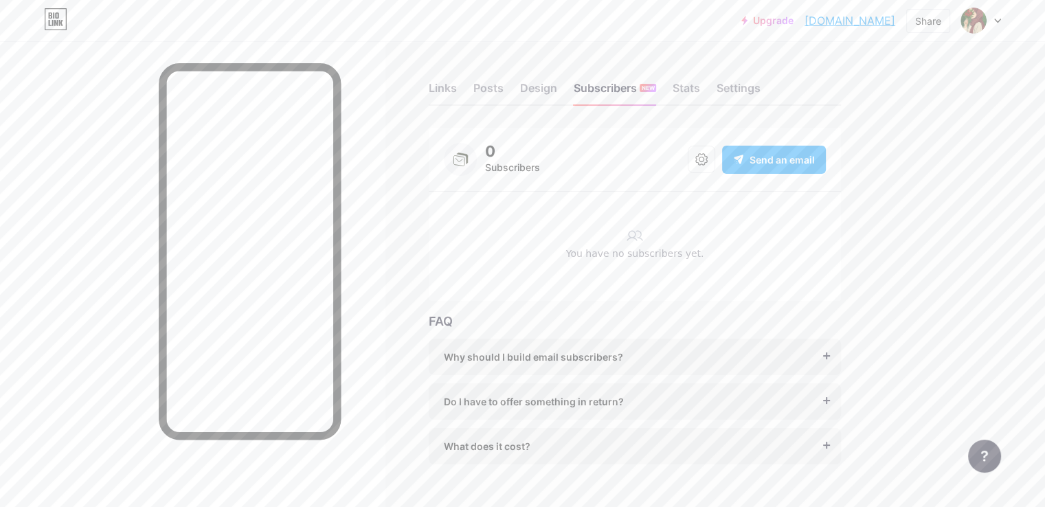
click at [1000, 22] on icon at bounding box center [997, 21] width 7 height 5
click at [923, 155] on link "Account settings" at bounding box center [915, 155] width 170 height 37
click at [708, 161] on icon at bounding box center [701, 159] width 12 height 12
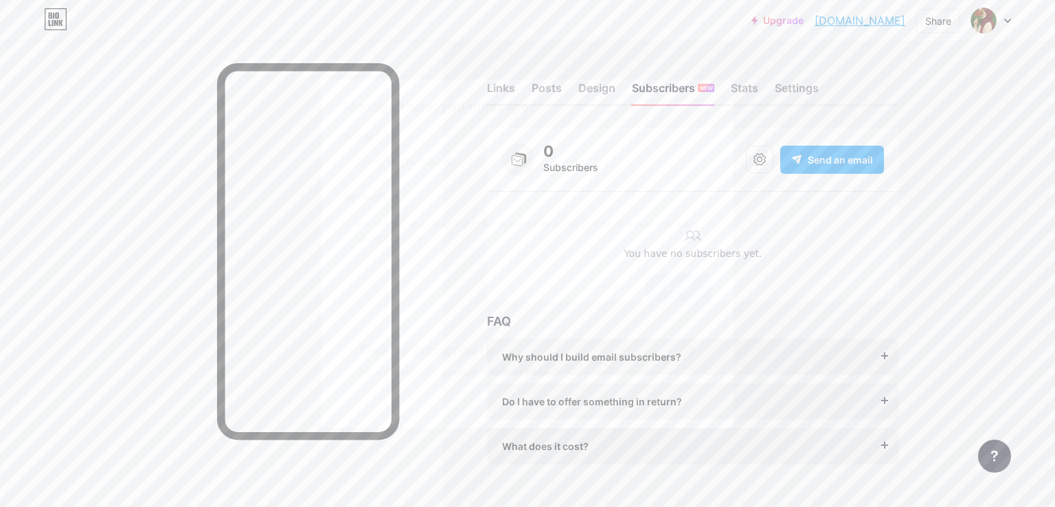
click at [589, 286] on div "Cancel" at bounding box center [607, 286] width 67 height 27
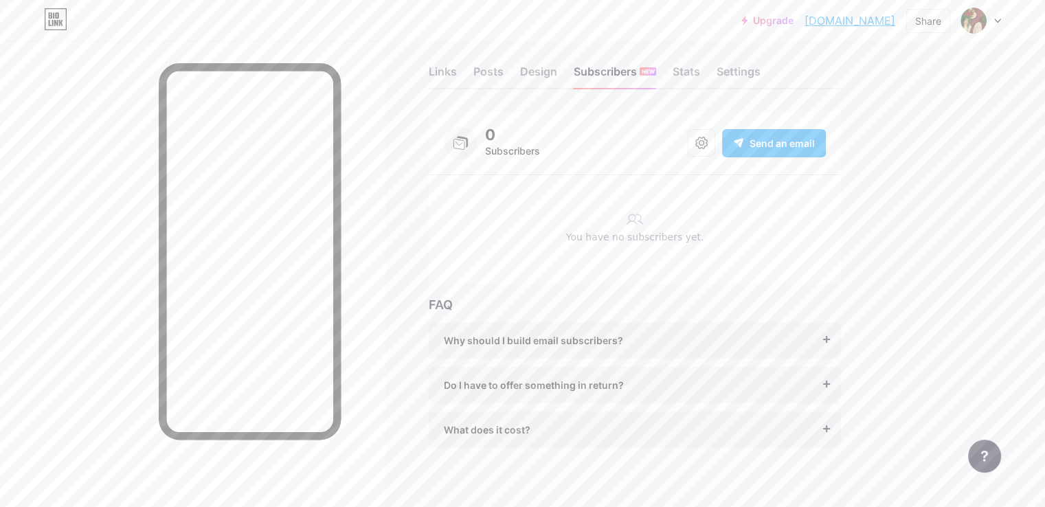
scroll to position [25, 0]
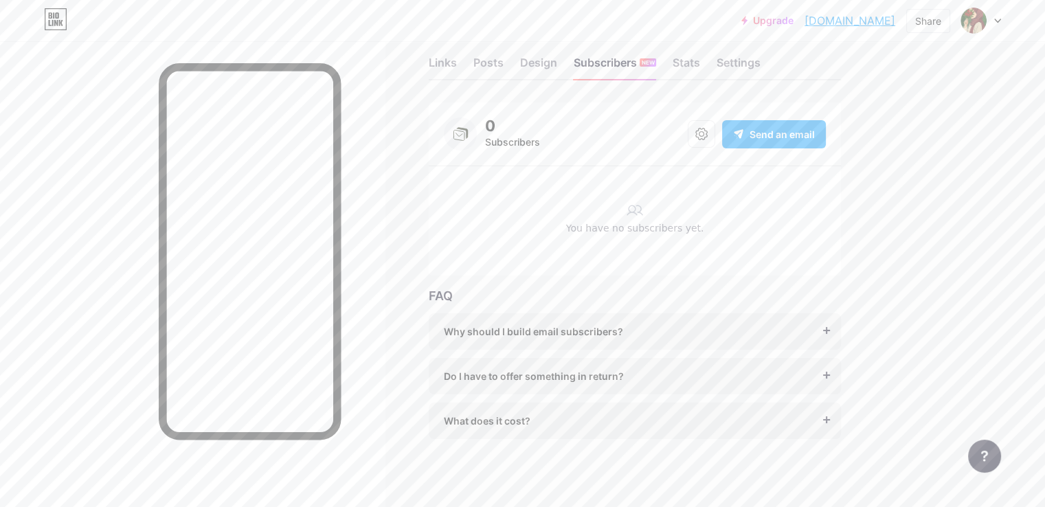
click at [687, 218] on div "You have no subscribers yet." at bounding box center [635, 227] width 382 height 95
click at [623, 329] on span "Why should I build email subscribers?" at bounding box center [533, 331] width 179 height 14
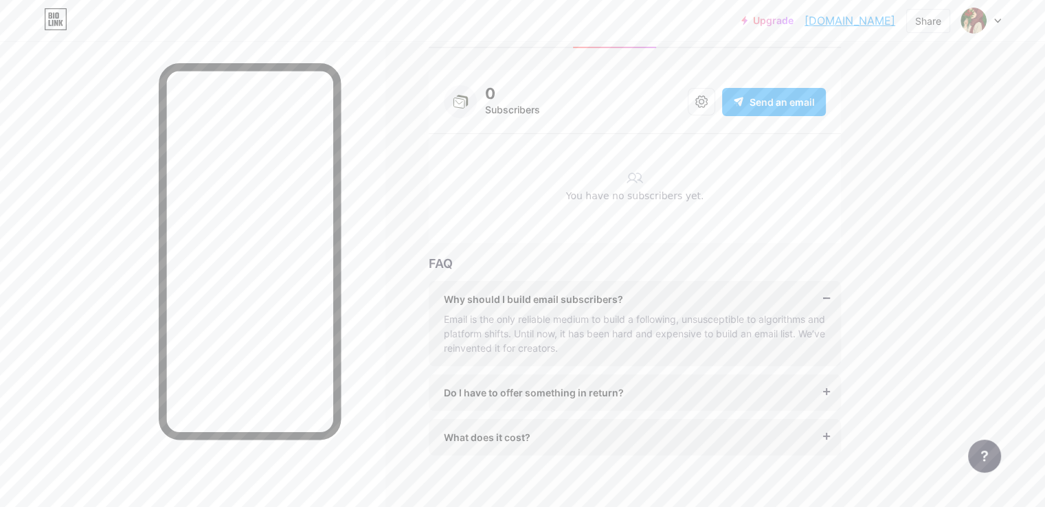
scroll to position [74, 0]
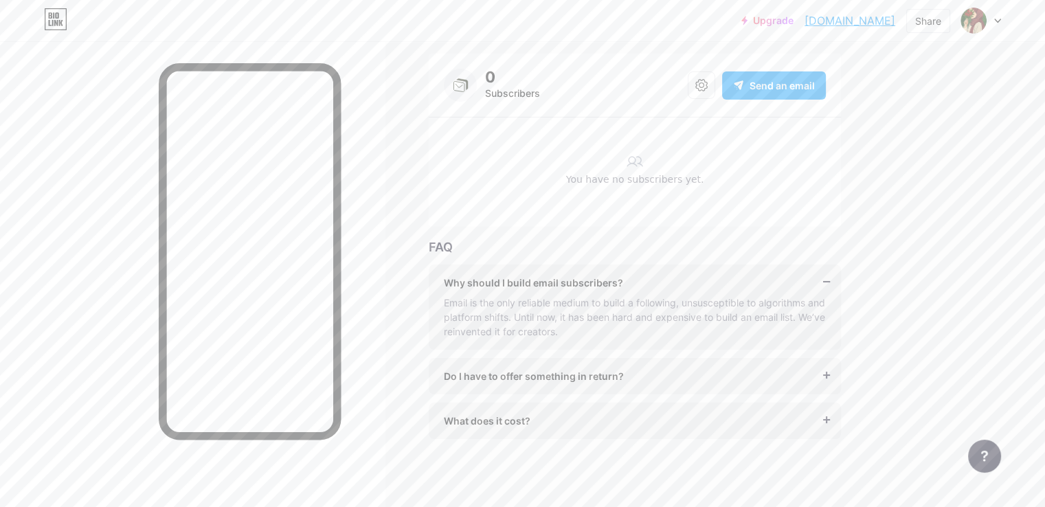
click at [624, 372] on span "Do I have to offer something in return?" at bounding box center [534, 376] width 180 height 14
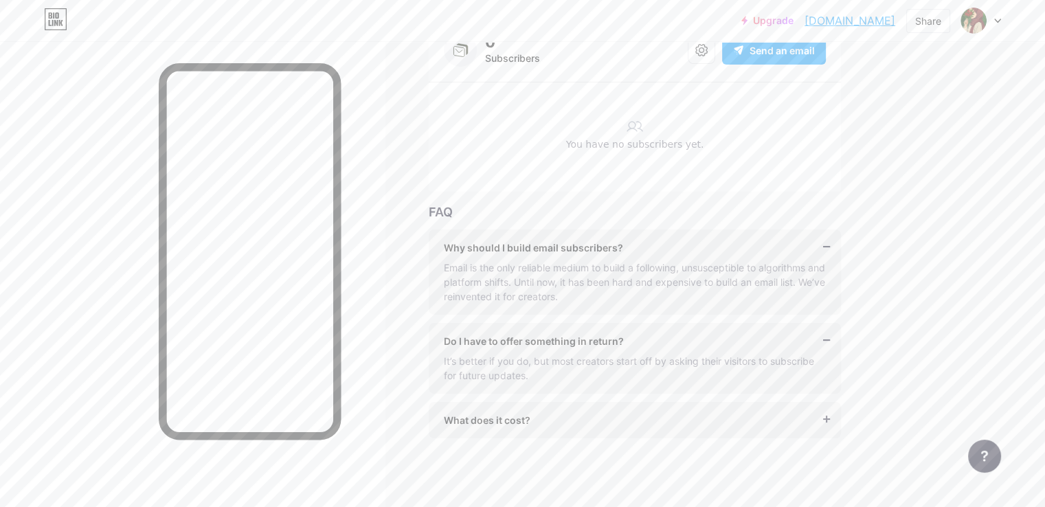
click at [616, 415] on div "What does it cost?" at bounding box center [635, 420] width 382 height 14
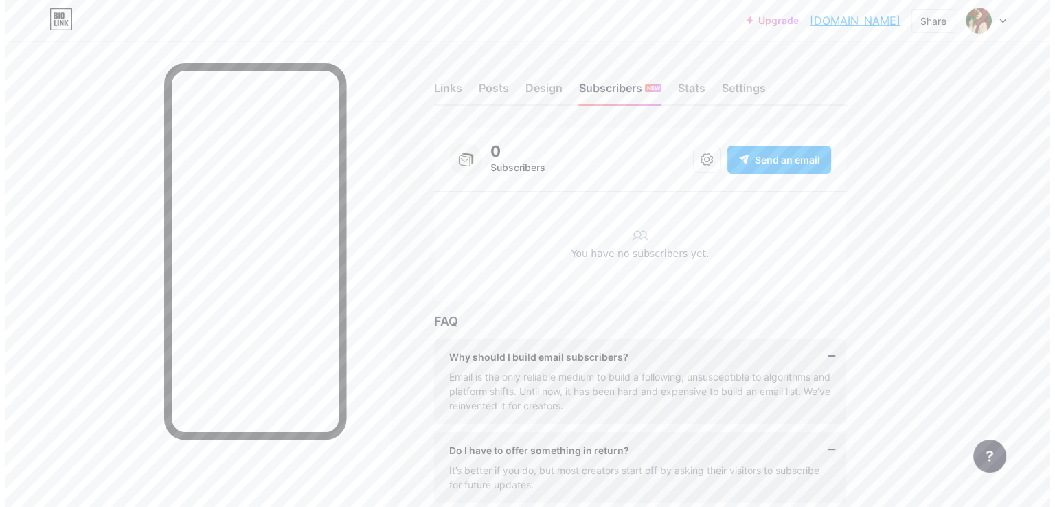
scroll to position [0, 0]
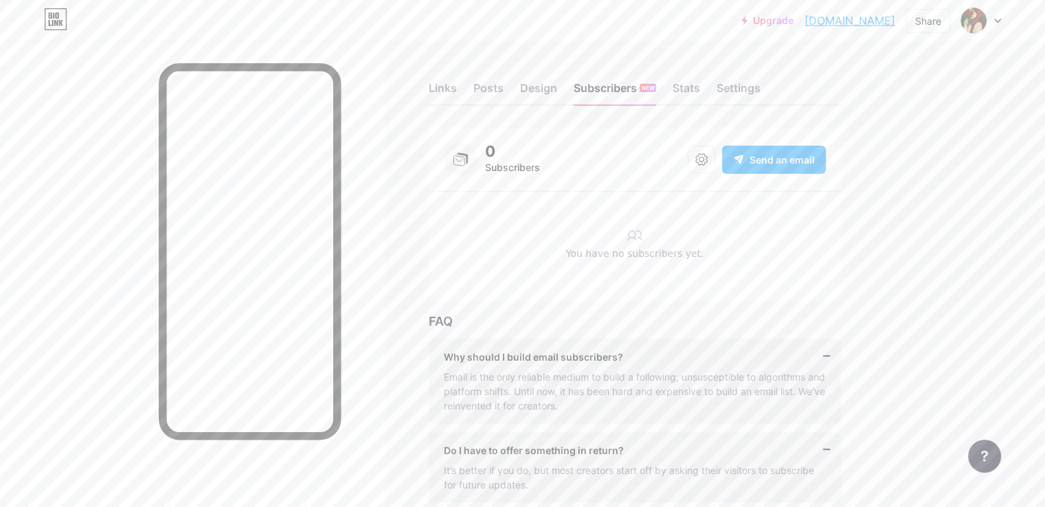
click at [477, 155] on rect at bounding box center [460, 159] width 33 height 33
click at [535, 157] on div "0 Subscribers" at bounding box center [492, 159] width 96 height 33
click at [529, 251] on div "You have no subscribers yet." at bounding box center [635, 257] width 382 height 21
click at [519, 300] on div "You have no subscribers yet." at bounding box center [635, 252] width 382 height 95
drag, startPoint x: 508, startPoint y: 342, endPoint x: 528, endPoint y: 275, distance: 69.4
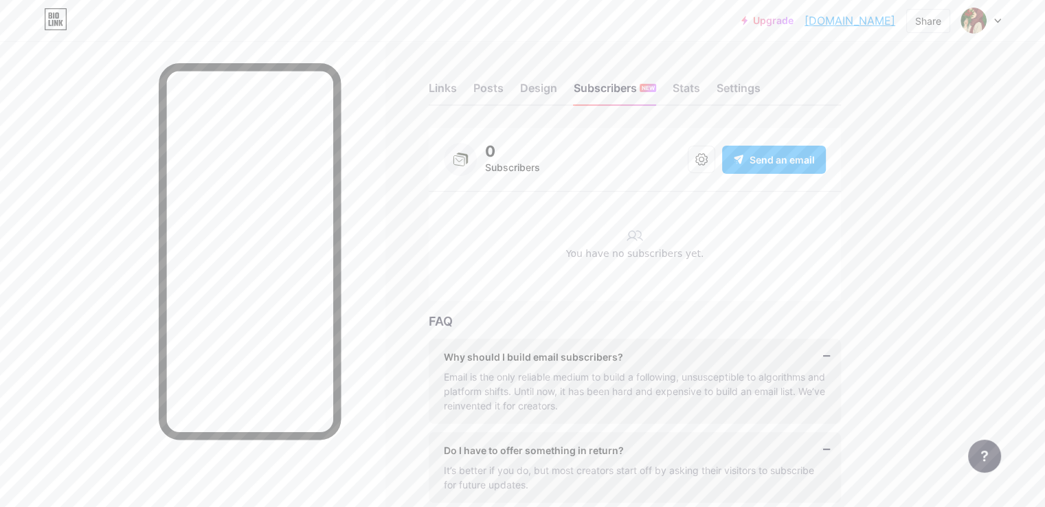
click at [507, 339] on div "Why should I build email subscribers? Email is the only reliable medium to buil…" at bounding box center [635, 381] width 412 height 85
click at [607, 289] on div "You have no subscribers yet." at bounding box center [635, 252] width 382 height 95
click at [741, 18] on link "Upgrade" at bounding box center [767, 20] width 52 height 11
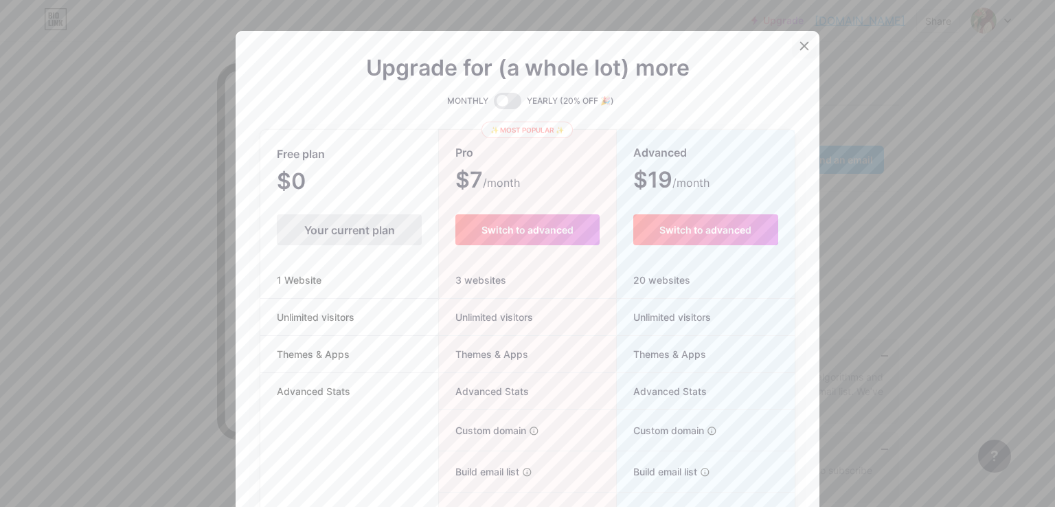
click at [800, 52] on div at bounding box center [804, 46] width 25 height 25
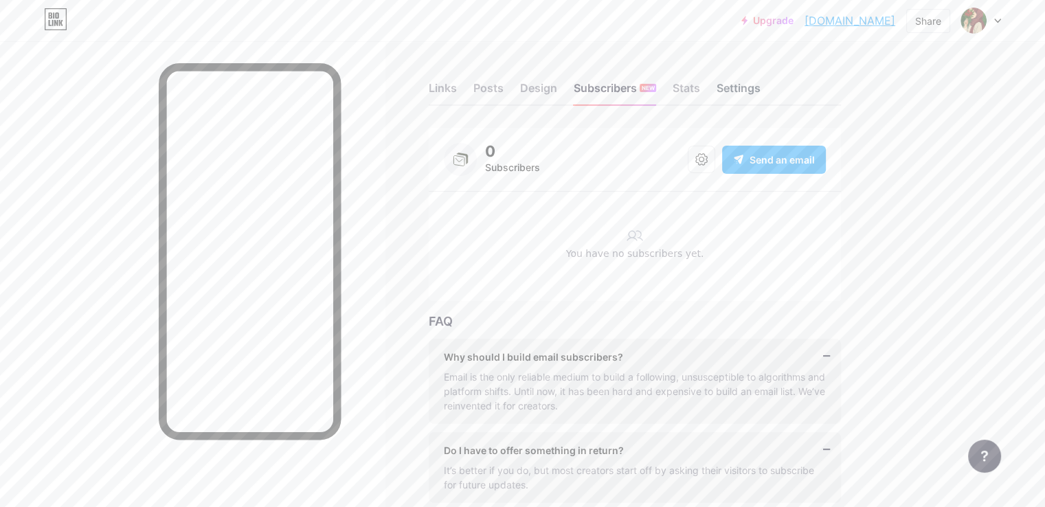
click at [760, 80] on div "Settings" at bounding box center [738, 92] width 44 height 25
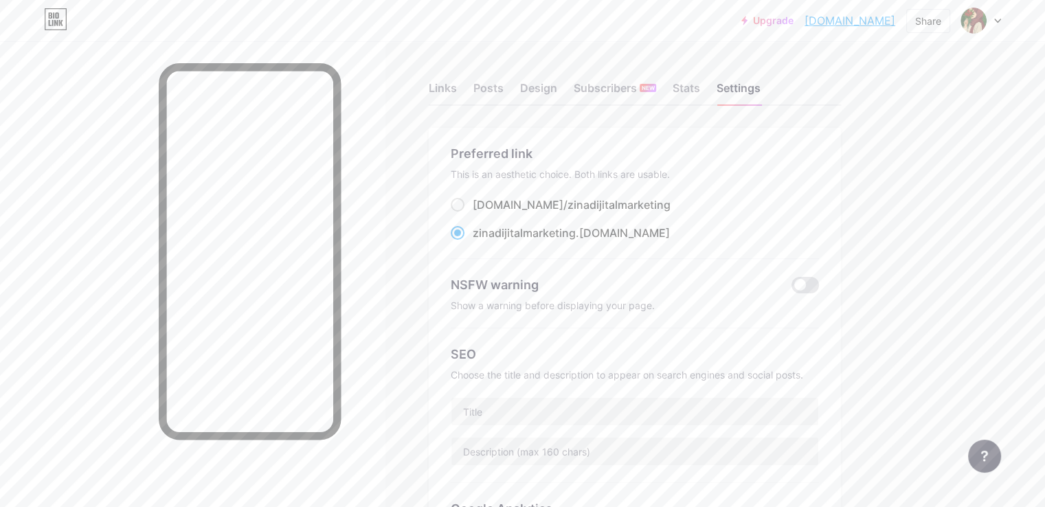
click at [995, 19] on icon at bounding box center [997, 21] width 7 height 5
click at [889, 155] on link "Account settings" at bounding box center [915, 155] width 170 height 37
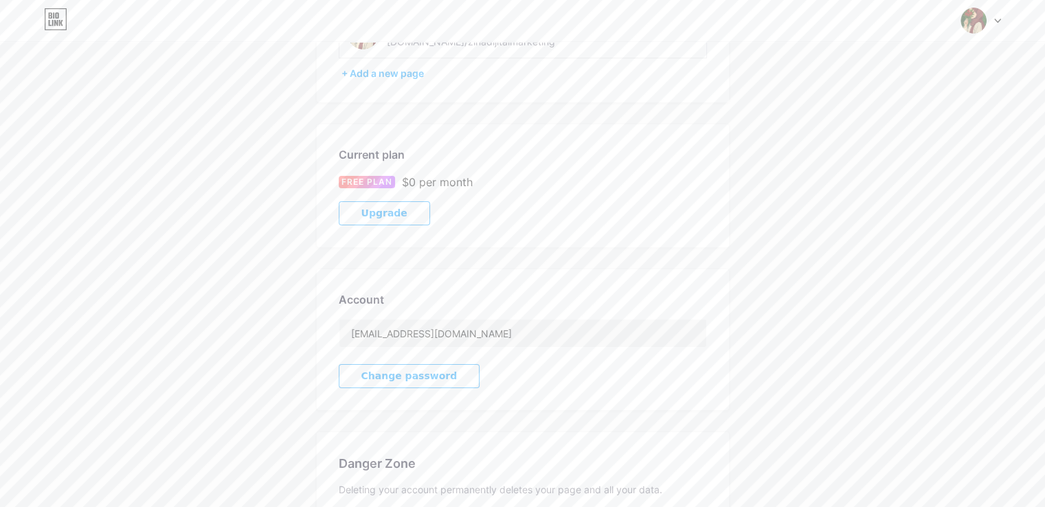
scroll to position [258, 0]
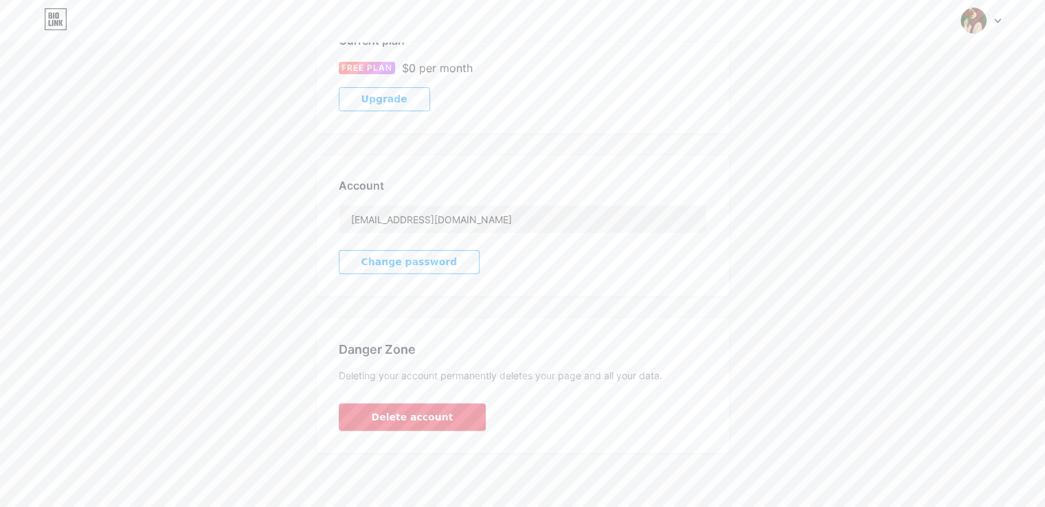
click at [456, 422] on button "Delete account" at bounding box center [413, 416] width 148 height 27
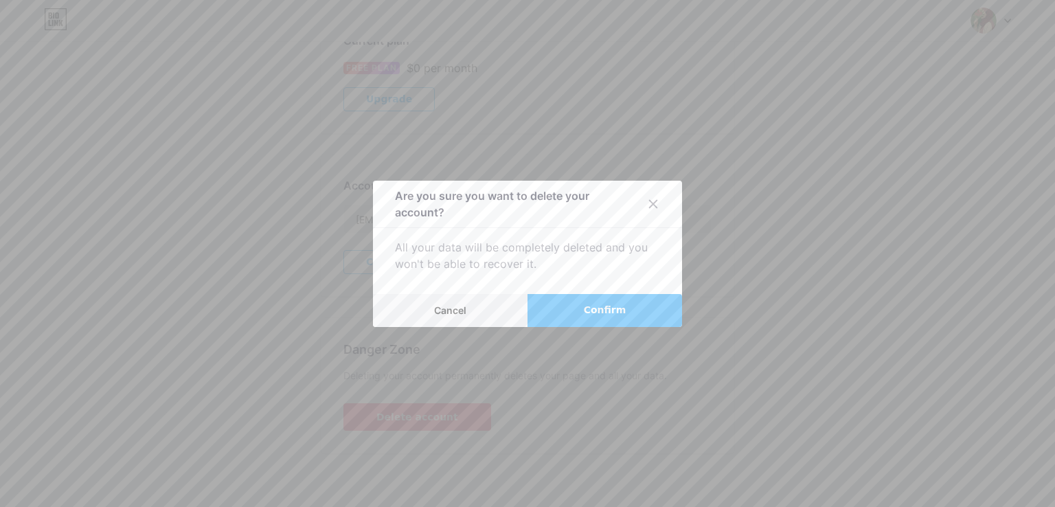
click at [552, 321] on button "Confirm" at bounding box center [605, 310] width 155 height 33
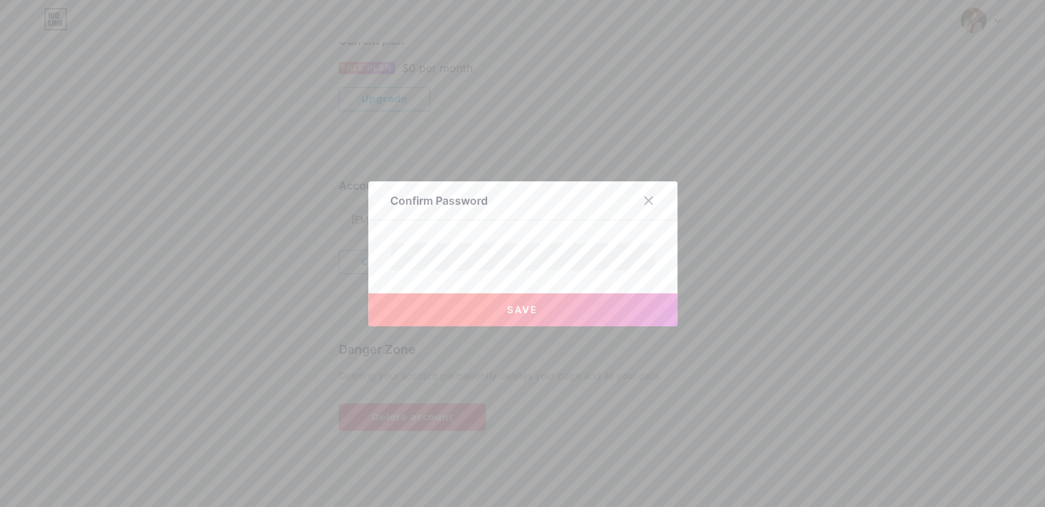
click at [605, 287] on div "Save" at bounding box center [522, 298] width 309 height 55
click at [567, 309] on button "Save" at bounding box center [522, 309] width 309 height 33
